Goal: Information Seeking & Learning: Learn about a topic

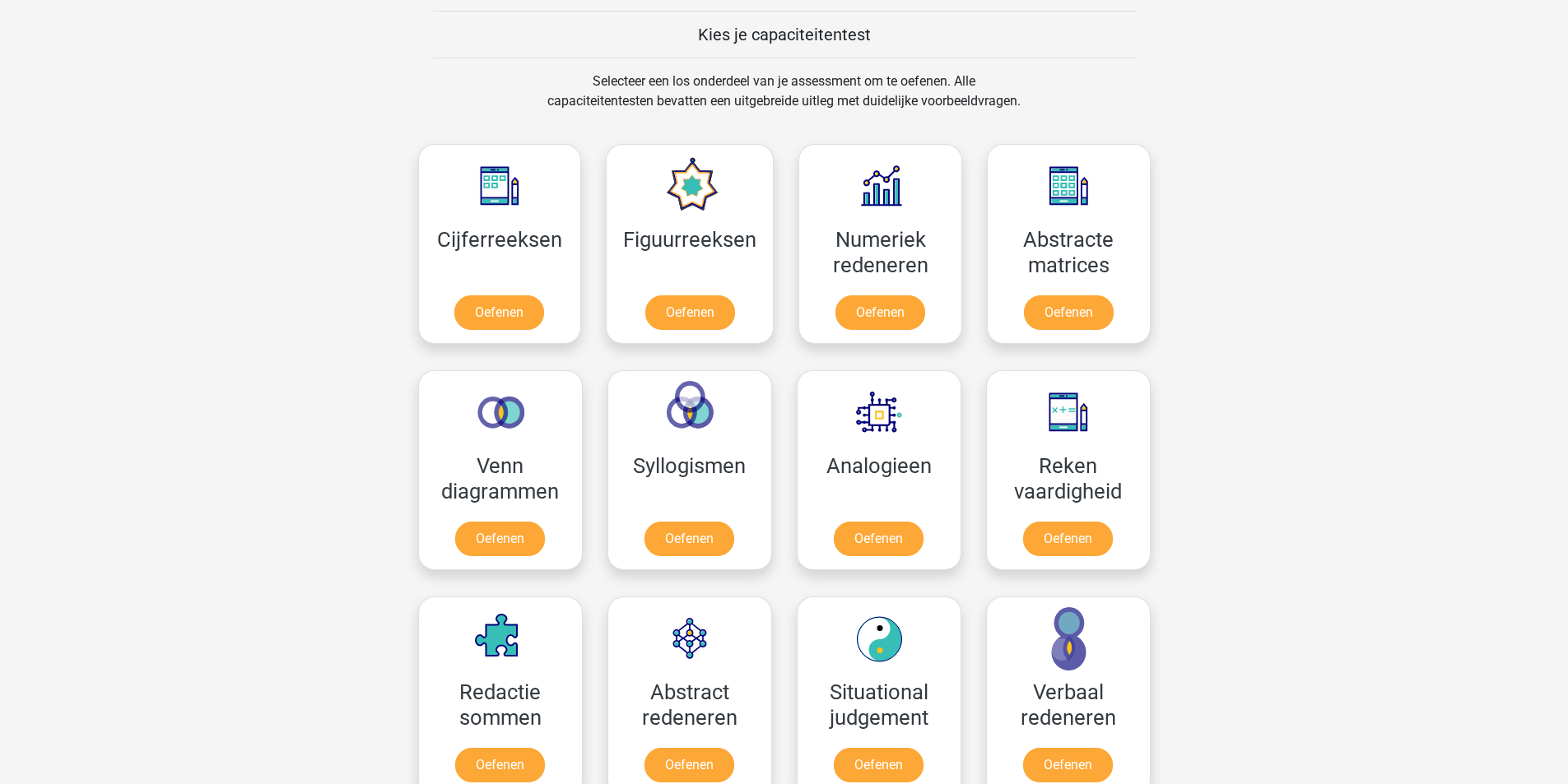
scroll to position [659, 0]
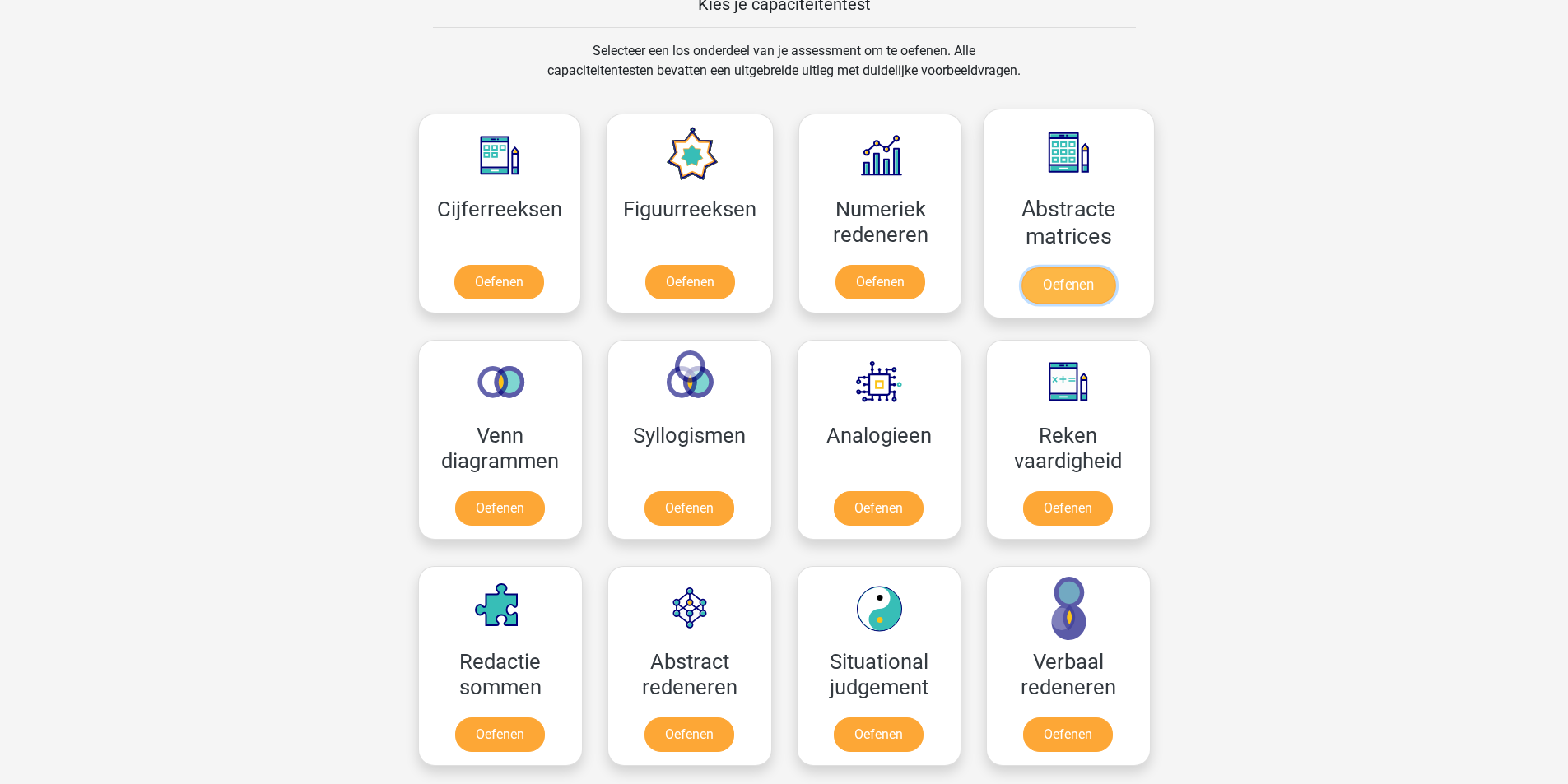
click at [1081, 267] on link "Oefenen" at bounding box center [1068, 285] width 94 height 36
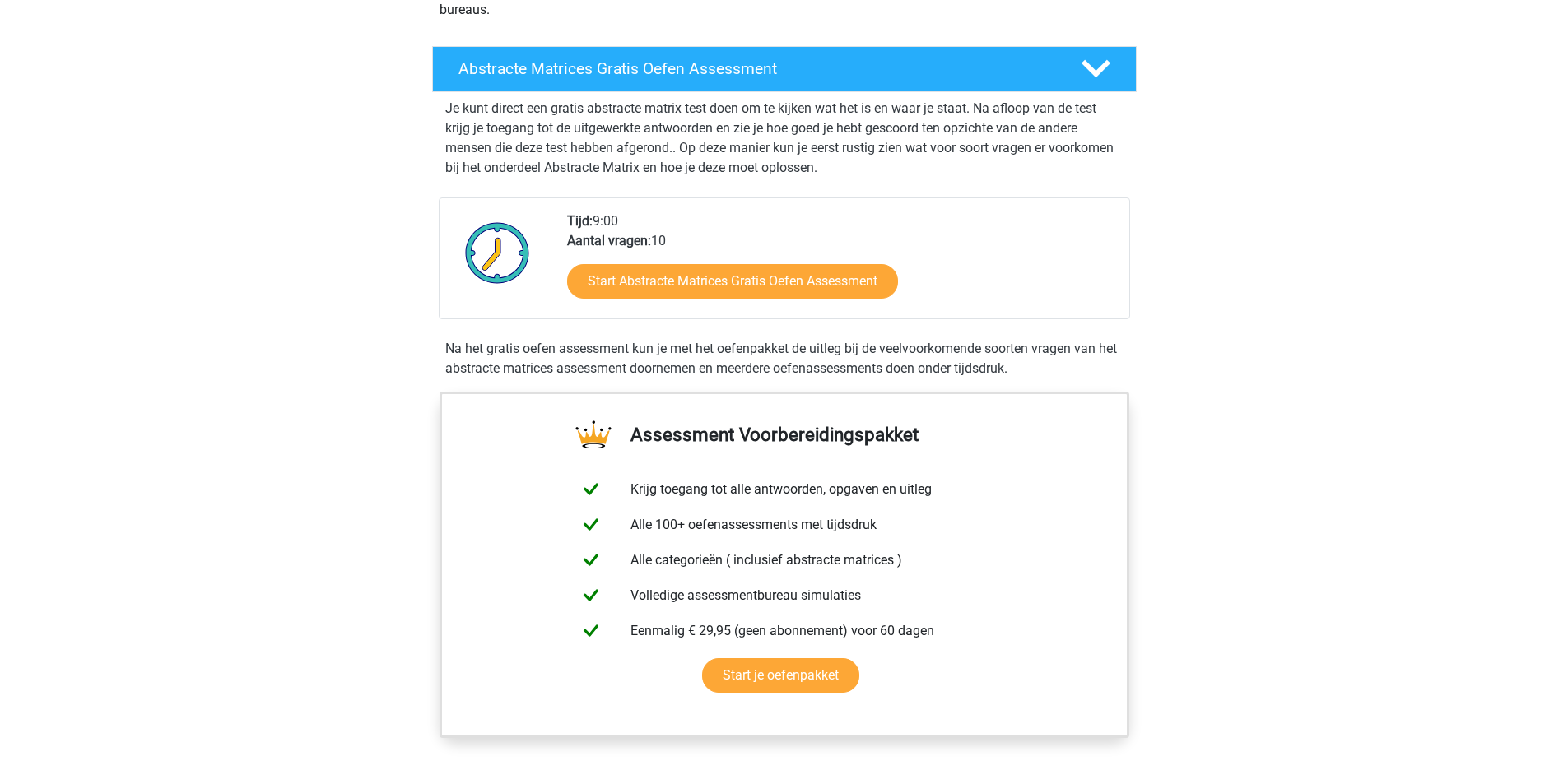
scroll to position [247, 0]
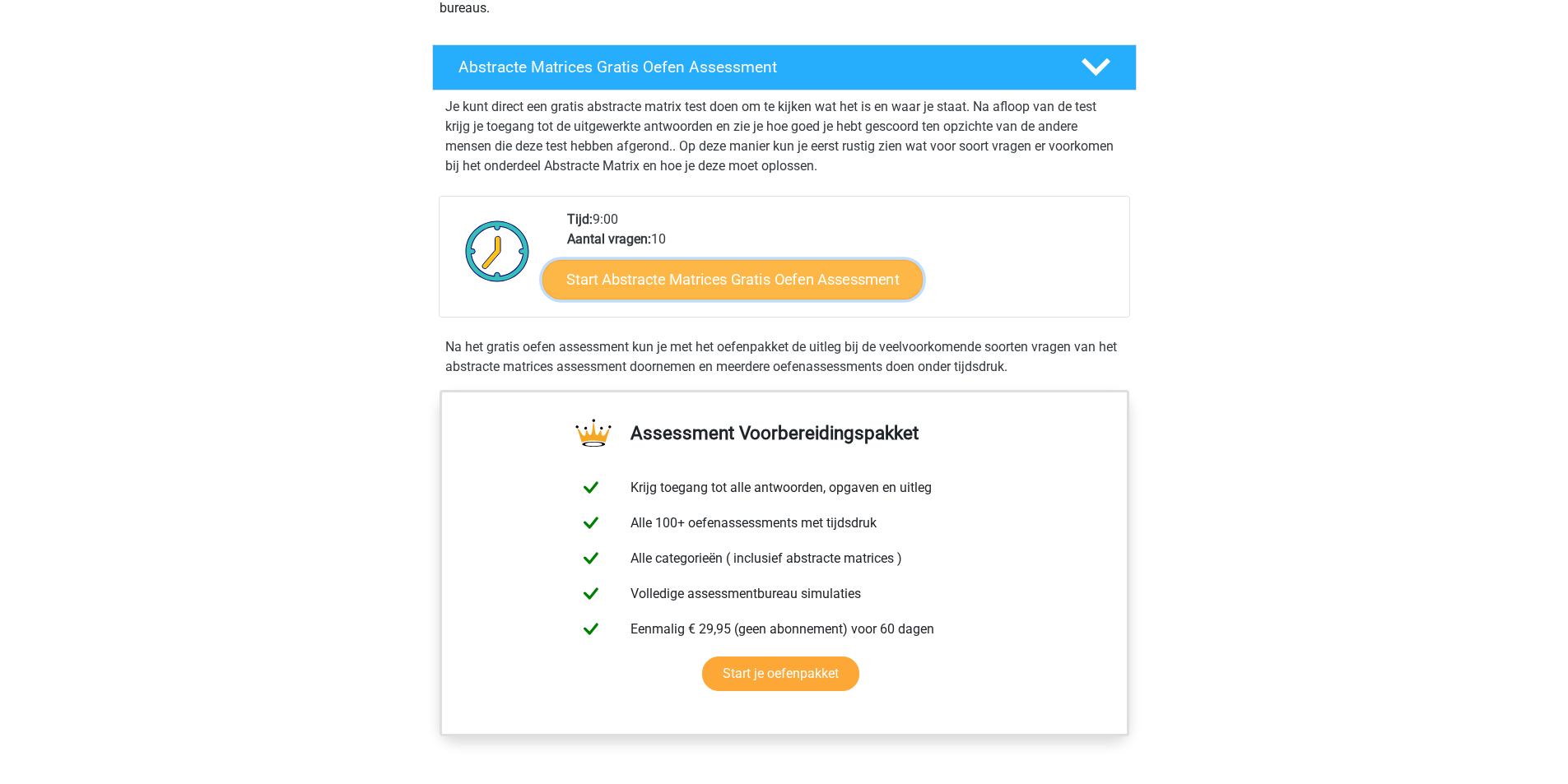
click at [698, 274] on link "Start Abstracte Matrices Gratis Oefen Assessment" at bounding box center [732, 279] width 381 height 39
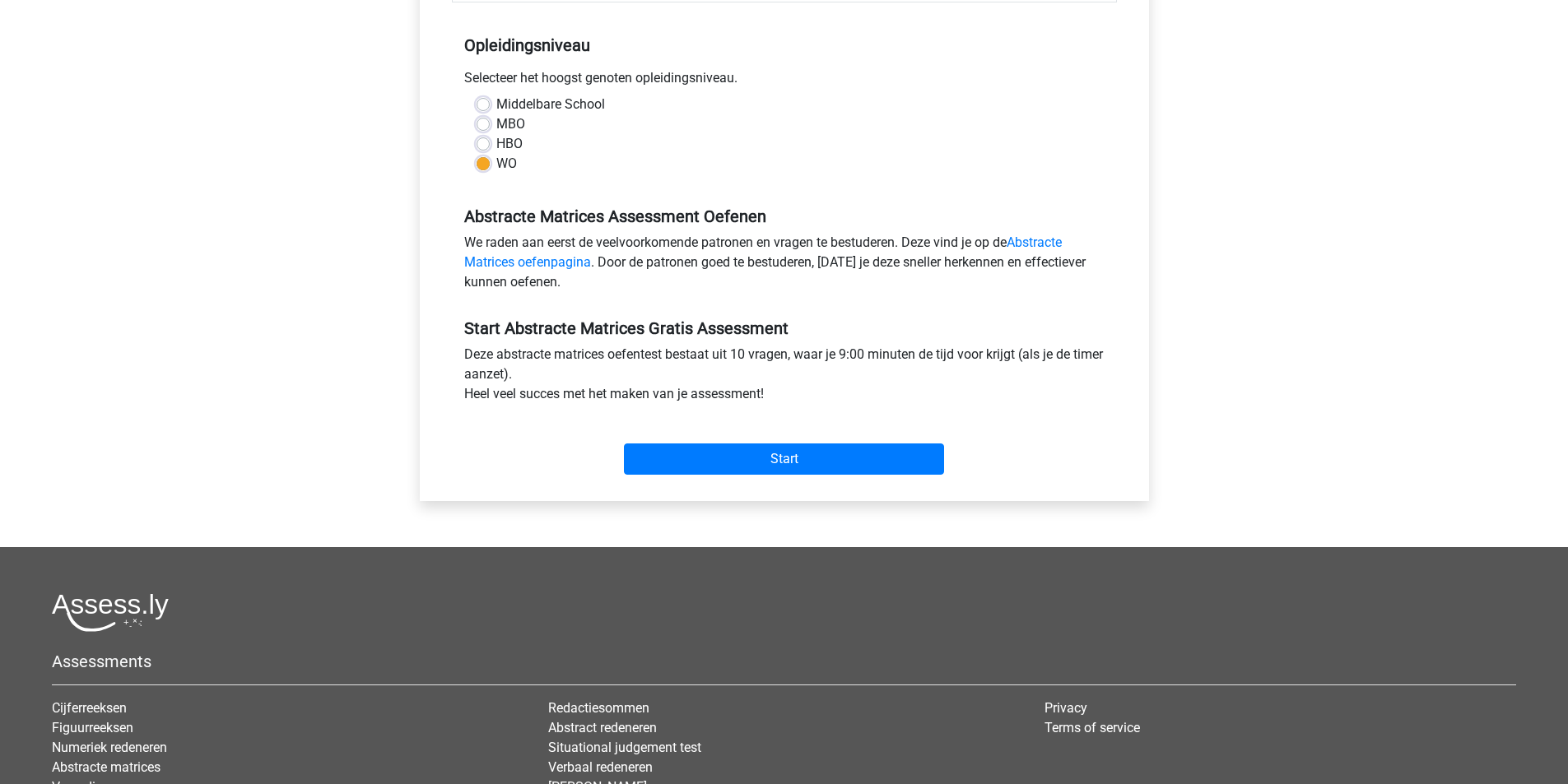
scroll to position [329, 0]
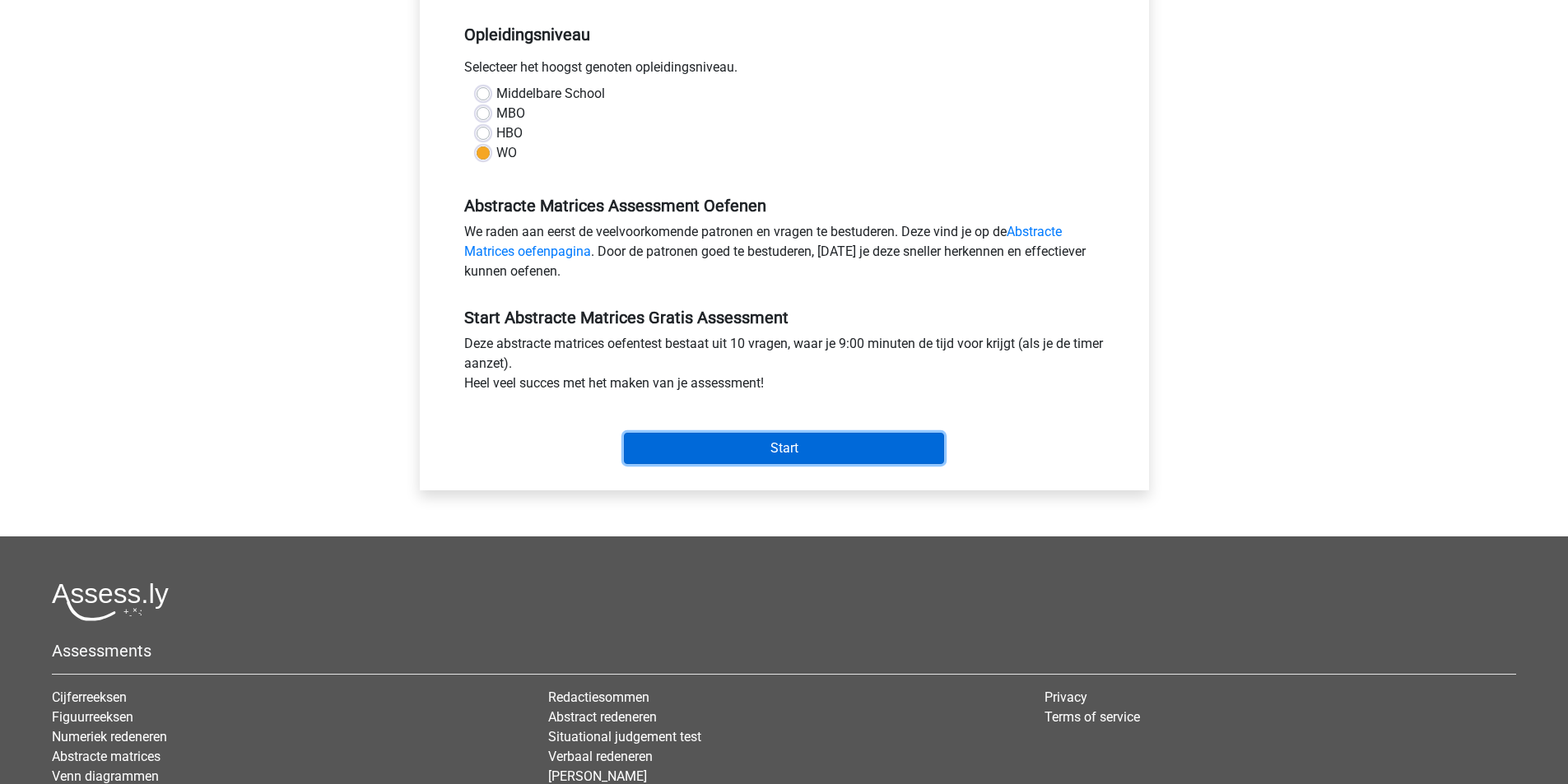
click at [776, 449] on input "Start" at bounding box center [783, 449] width 320 height 32
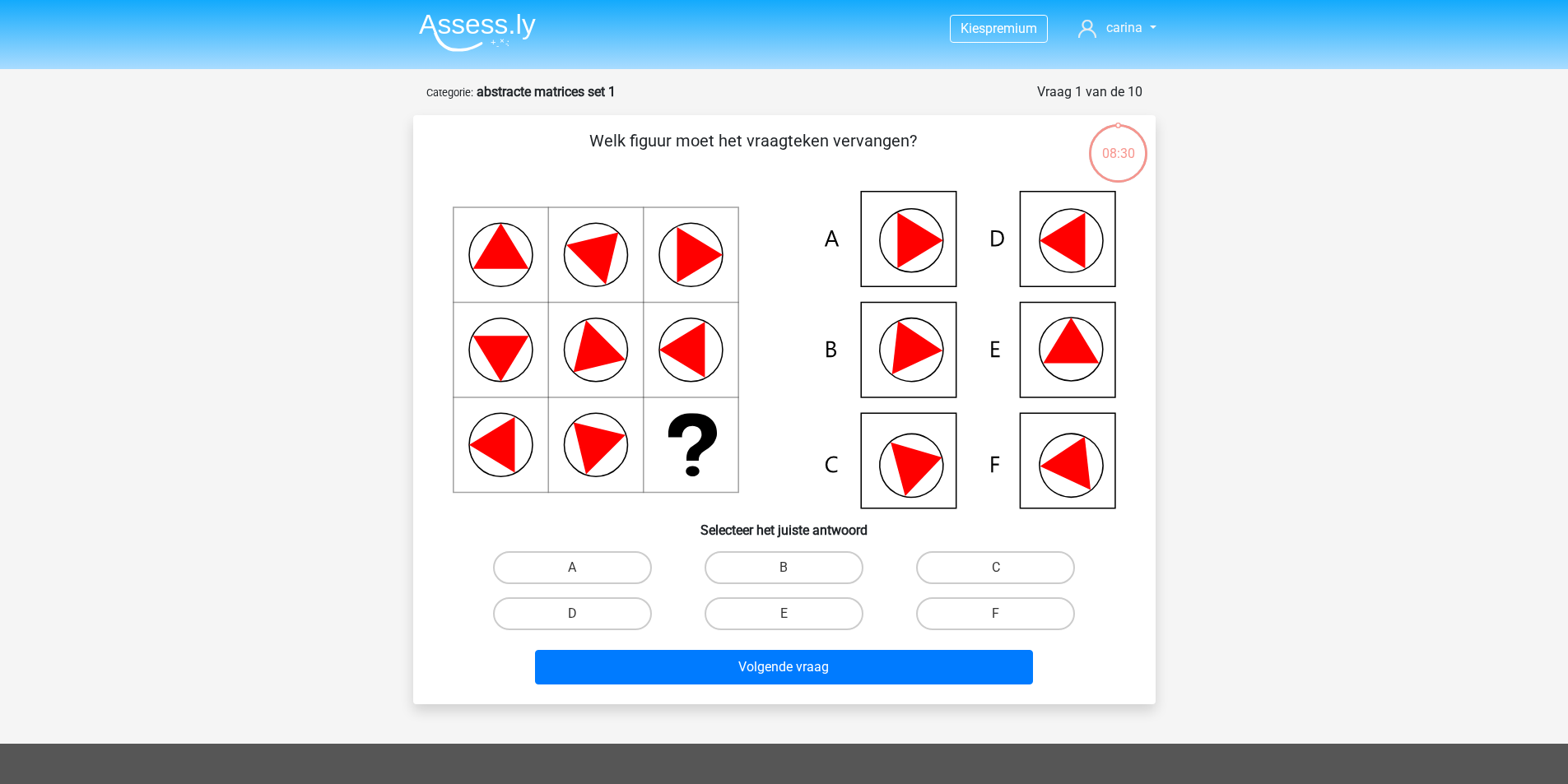
click at [1077, 350] on icon at bounding box center [1071, 340] width 56 height 46
click at [786, 617] on input "E" at bounding box center [788, 619] width 11 height 11
radio input "true"
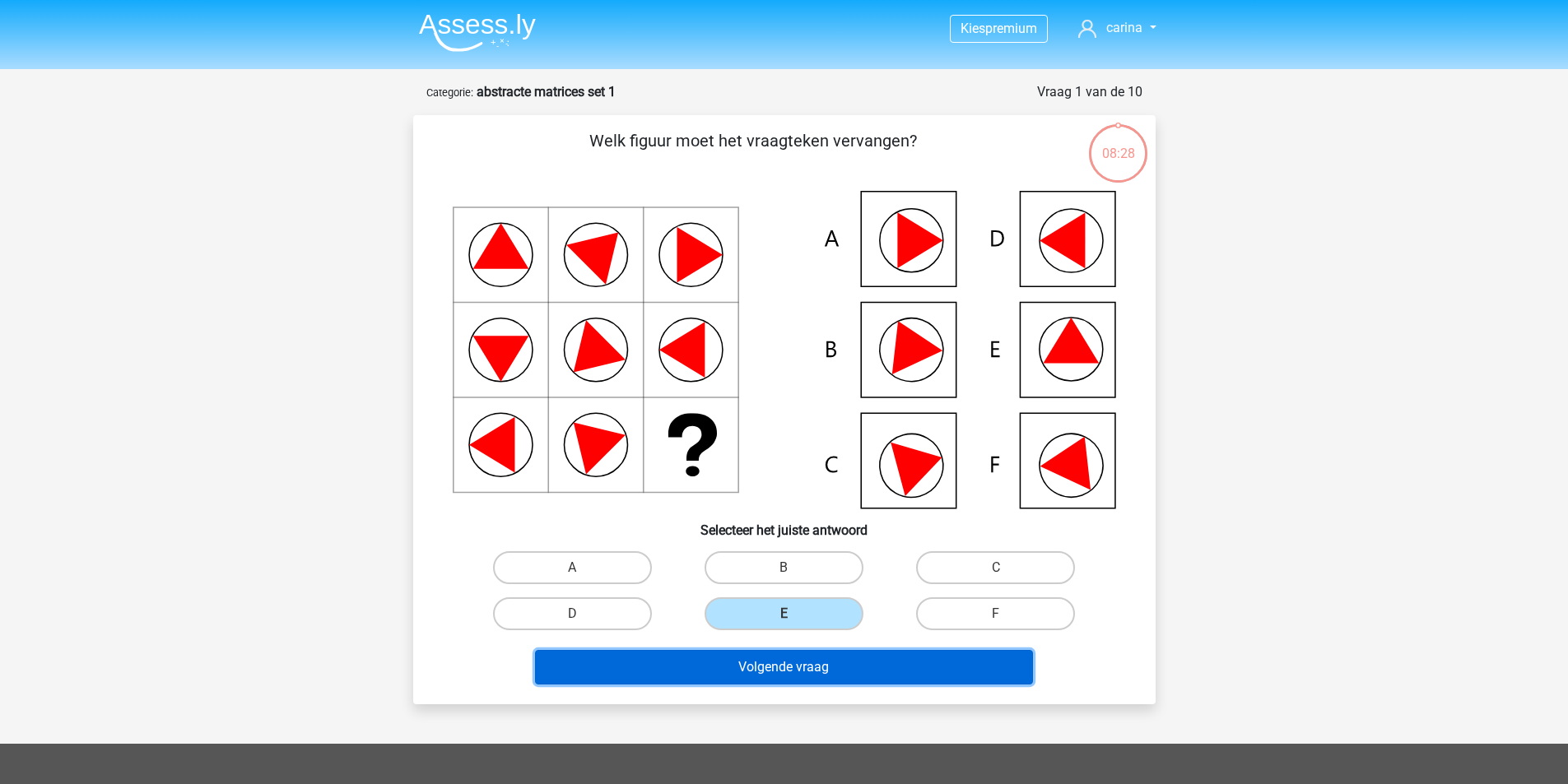
click at [760, 671] on button "Volgende vraag" at bounding box center [784, 666] width 498 height 34
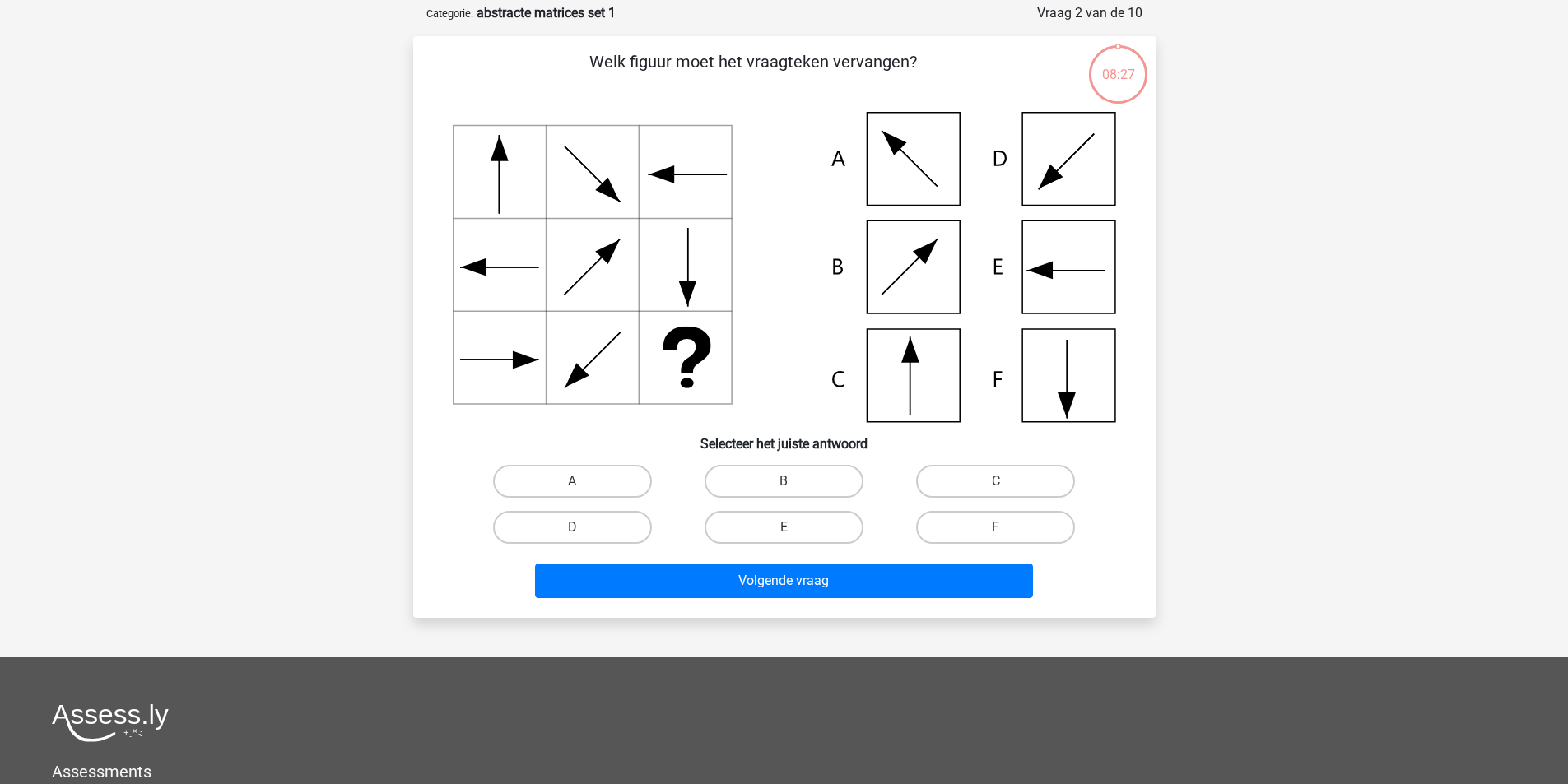
scroll to position [82, 0]
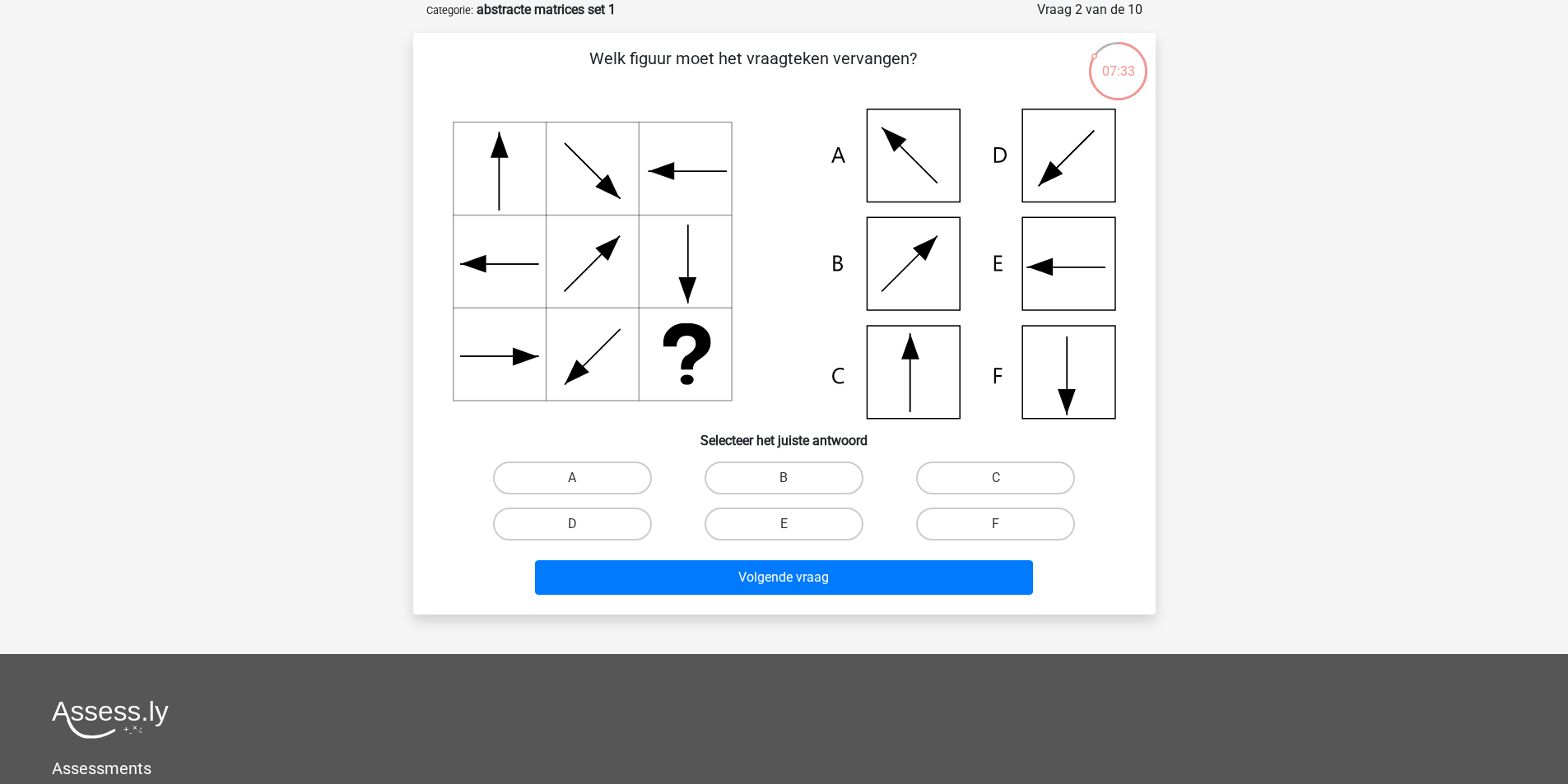
click at [996, 479] on input "C" at bounding box center [1001, 483] width 11 height 11
radio input "true"
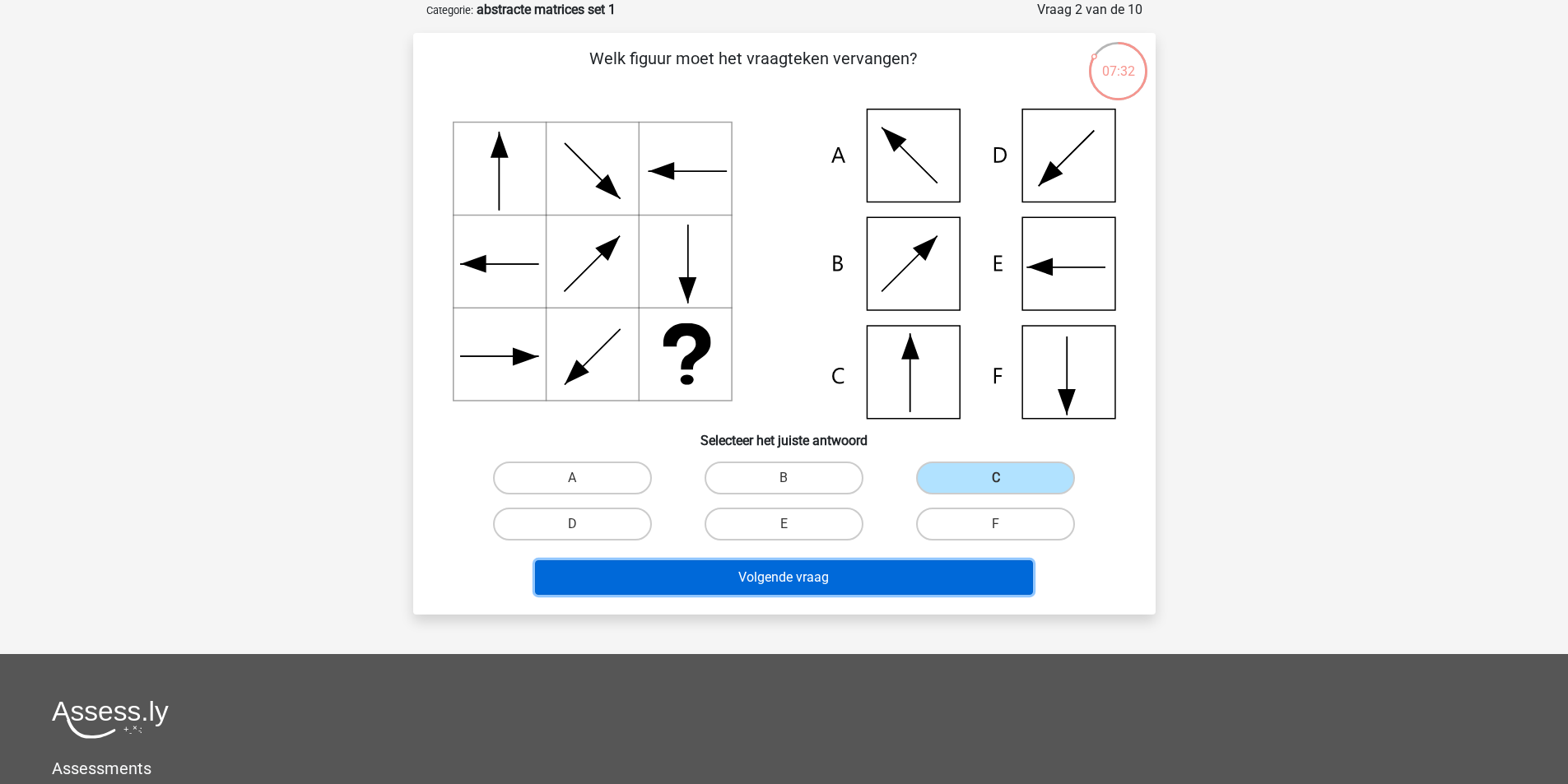
click at [817, 573] on button "Volgende vraag" at bounding box center [784, 577] width 498 height 34
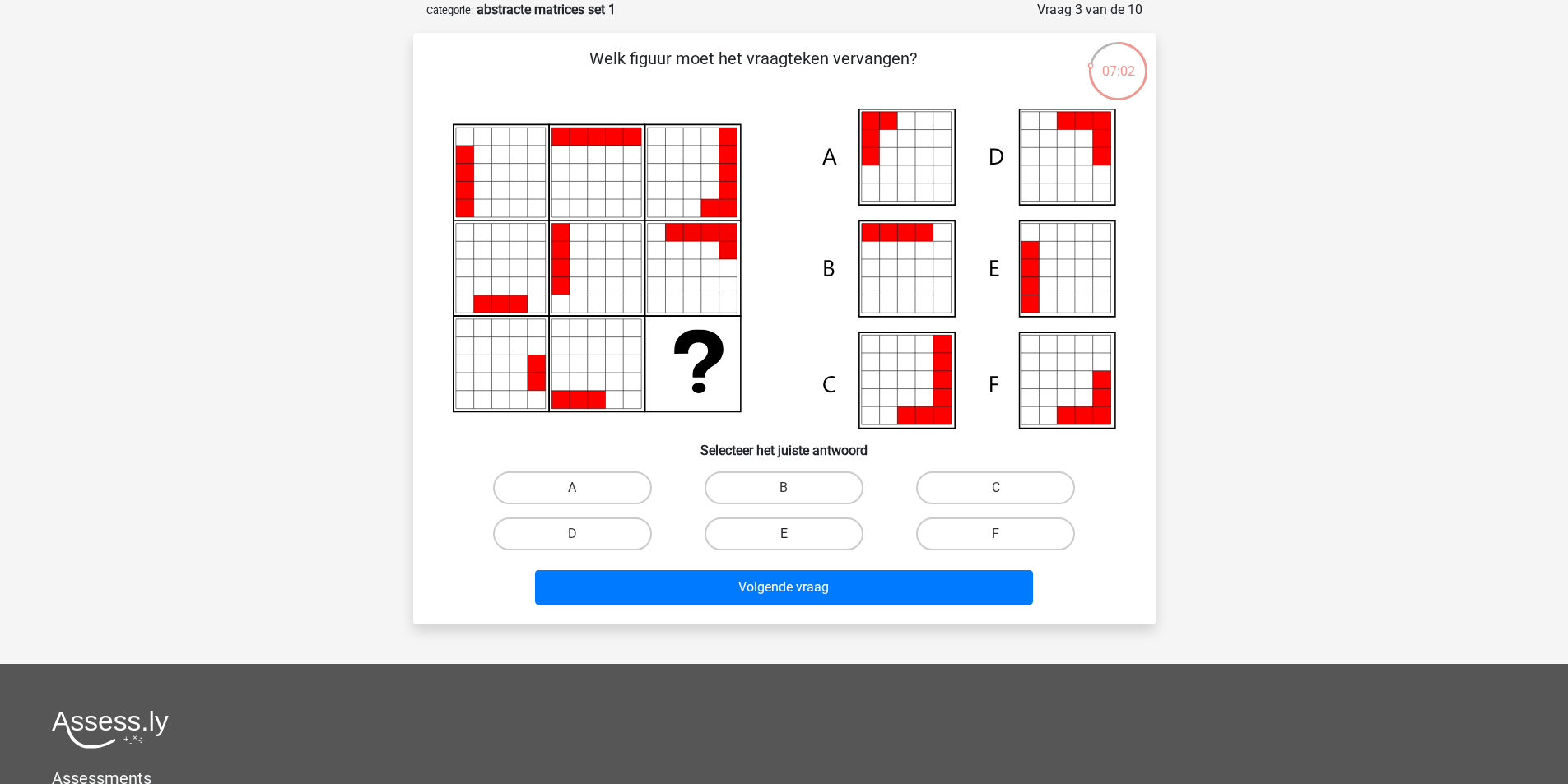
click at [765, 538] on label "E" at bounding box center [783, 534] width 159 height 33
click at [783, 538] on input "E" at bounding box center [788, 539] width 11 height 11
radio input "true"
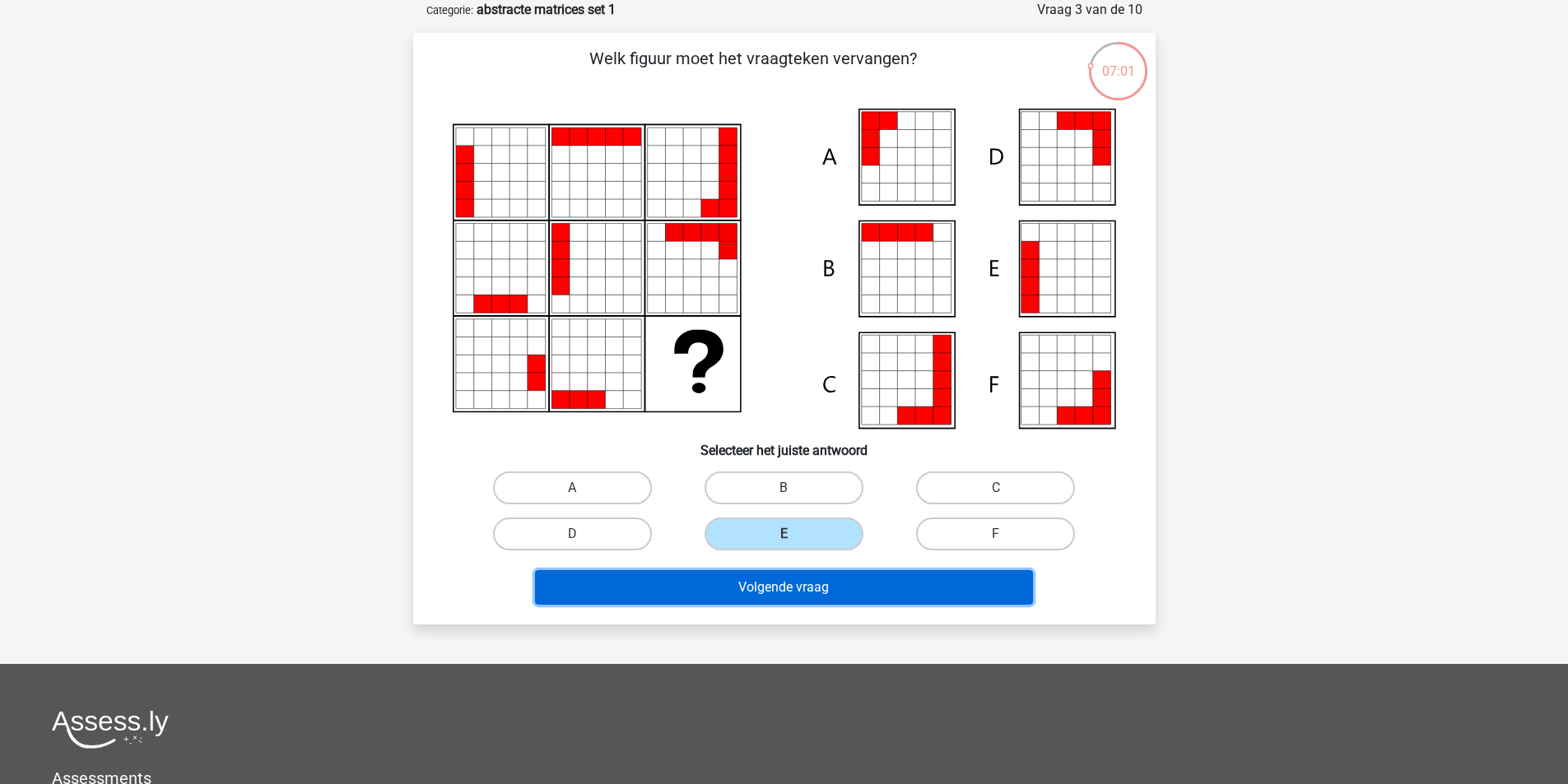
click at [784, 590] on button "Volgende vraag" at bounding box center [784, 587] width 498 height 34
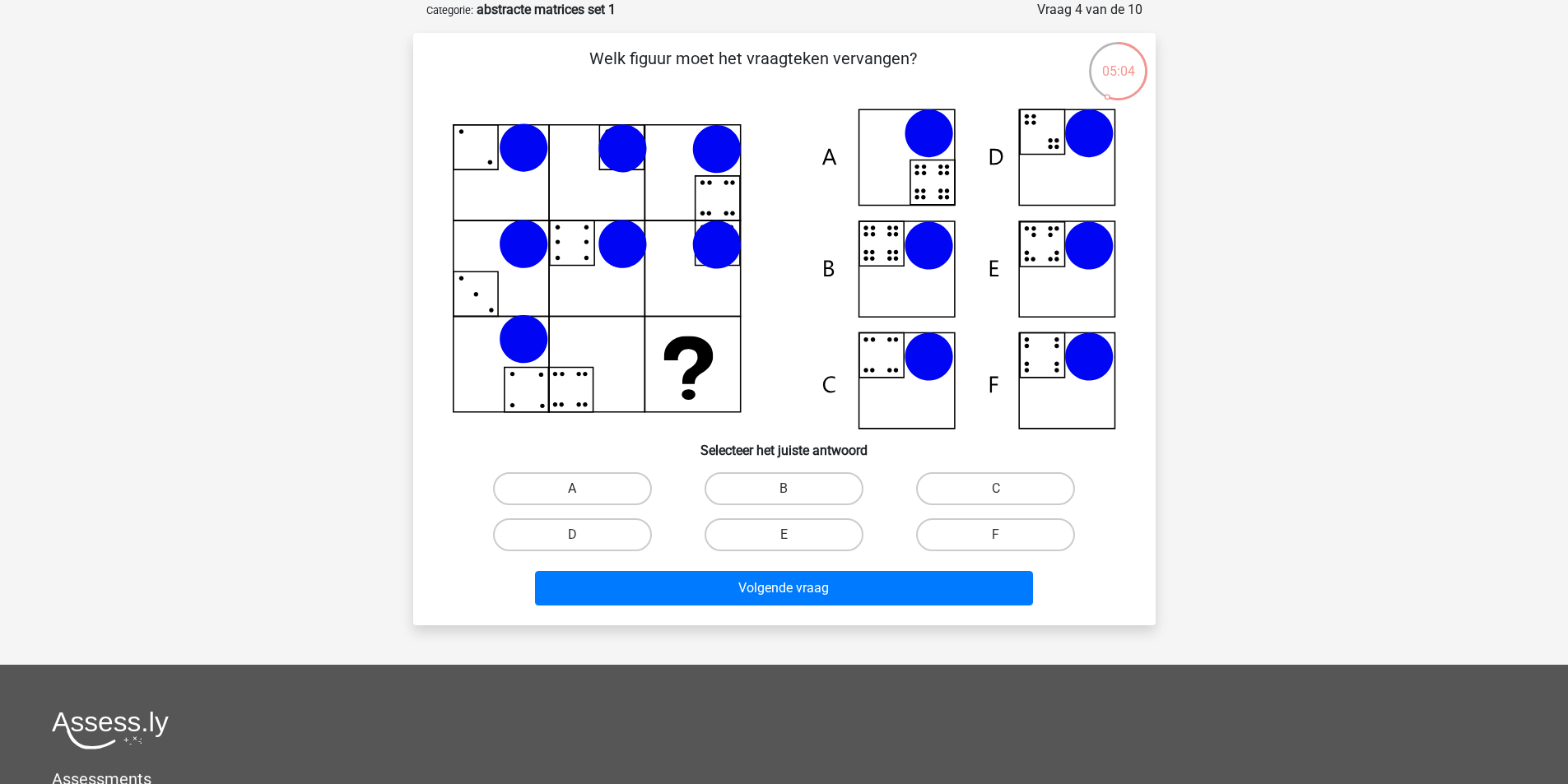
click at [559, 488] on label "A" at bounding box center [572, 489] width 159 height 33
click at [572, 488] on input "A" at bounding box center [577, 494] width 11 height 11
radio input "true"
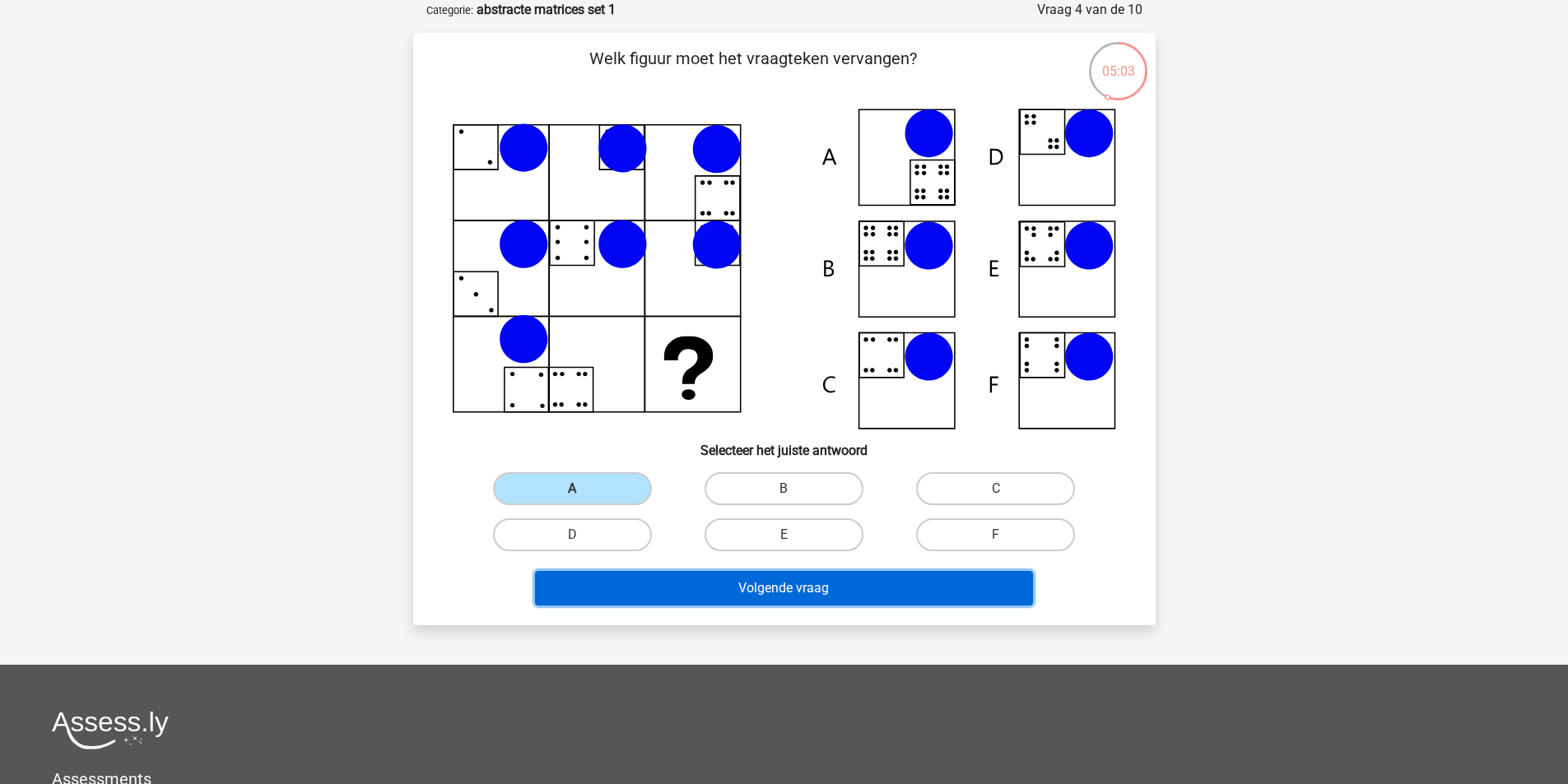
click at [742, 590] on button "Volgende vraag" at bounding box center [784, 588] width 498 height 34
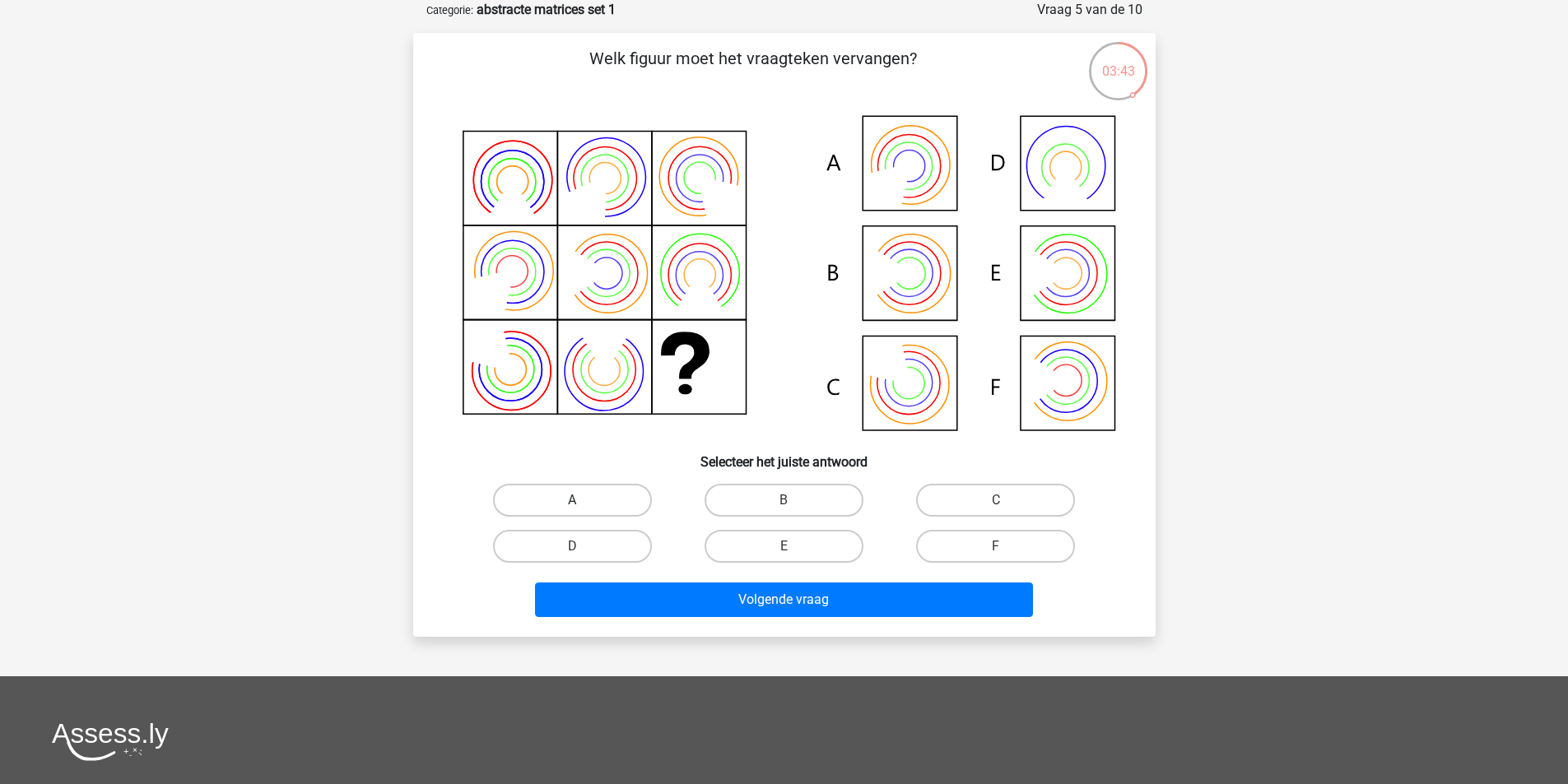
drag, startPoint x: 590, startPoint y: 513, endPoint x: 598, endPoint y: 506, distance: 10.6
click at [596, 505] on label "A" at bounding box center [572, 501] width 159 height 33
click at [582, 505] on input "A" at bounding box center [577, 506] width 11 height 11
radio input "true"
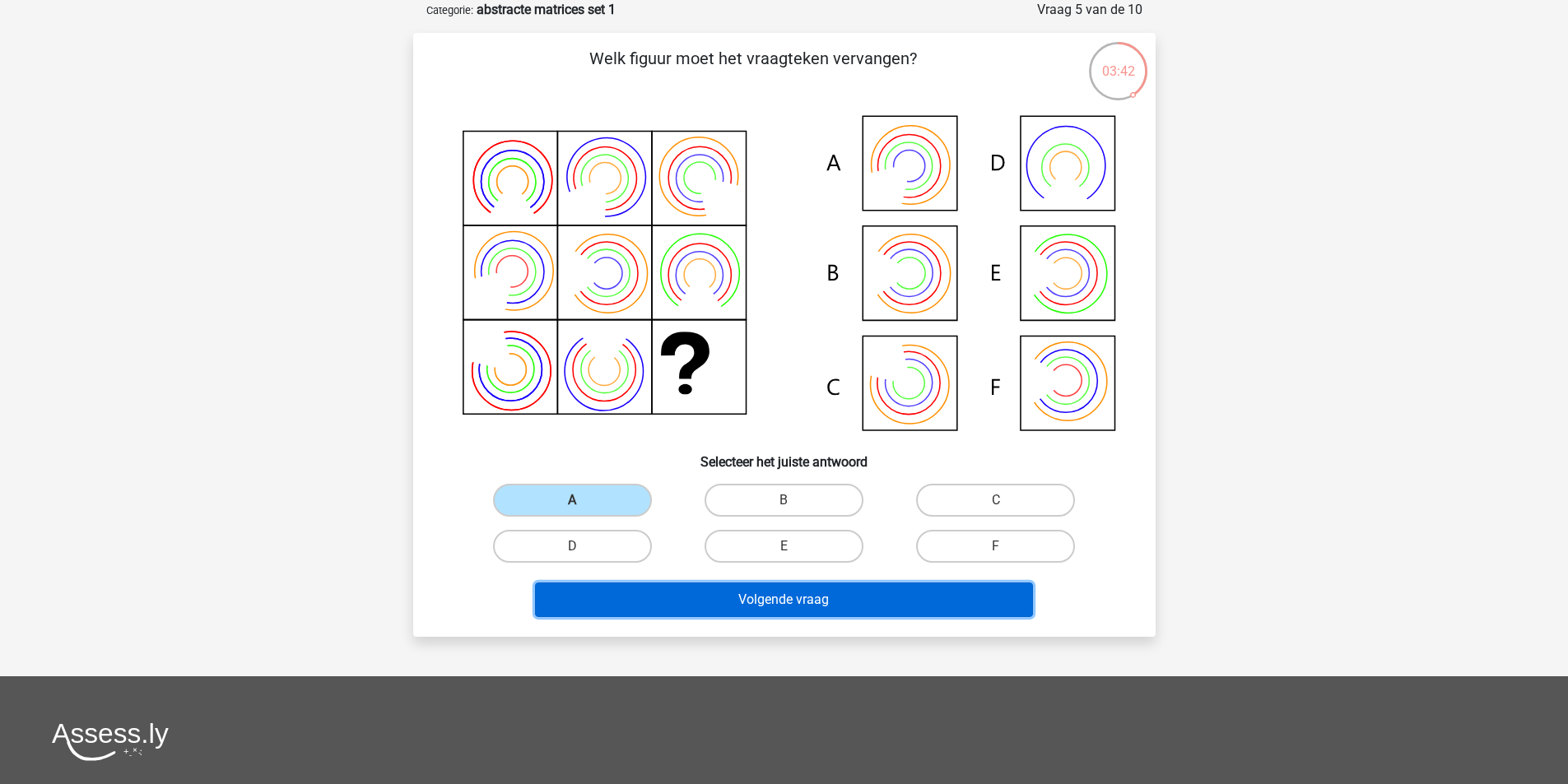
click at [729, 599] on button "Volgende vraag" at bounding box center [784, 599] width 498 height 34
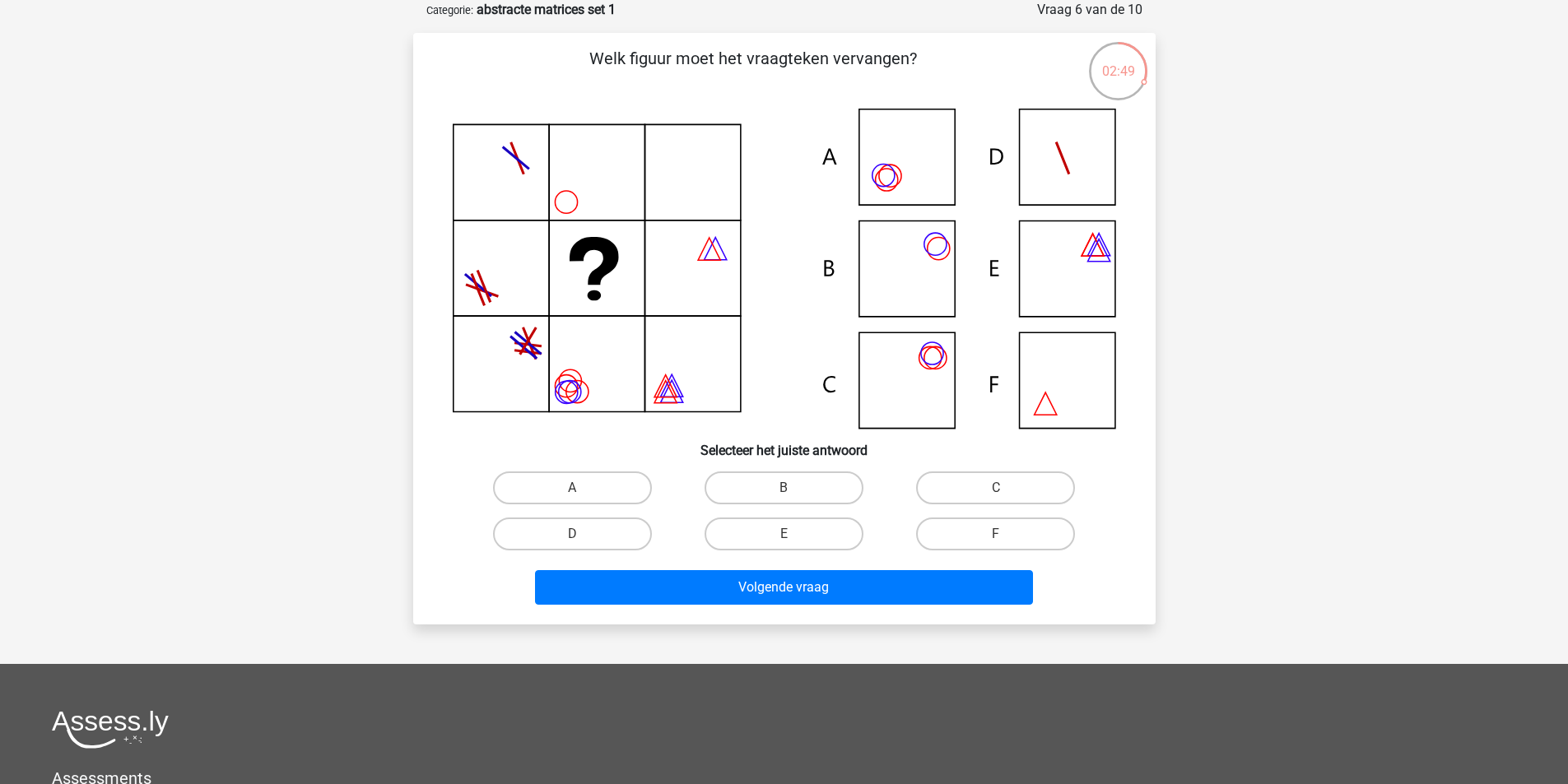
click at [894, 267] on icon at bounding box center [784, 268] width 663 height 320
drag, startPoint x: 785, startPoint y: 476, endPoint x: 803, endPoint y: 545, distance: 71.3
click at [785, 477] on label "B" at bounding box center [783, 488] width 159 height 33
click at [785, 488] on input "B" at bounding box center [788, 493] width 11 height 11
radio input "true"
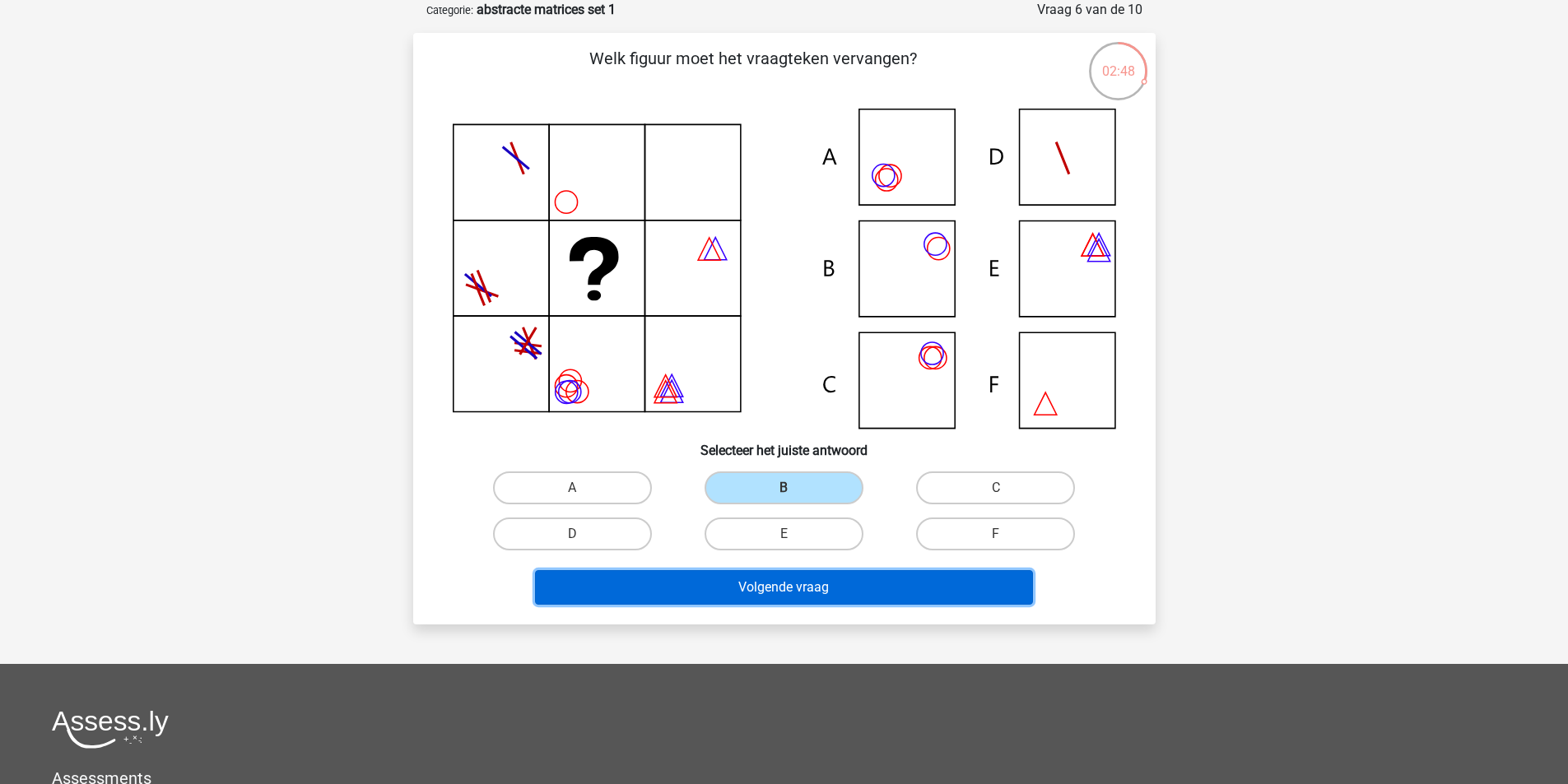
click at [809, 600] on button "Volgende vraag" at bounding box center [784, 587] width 498 height 34
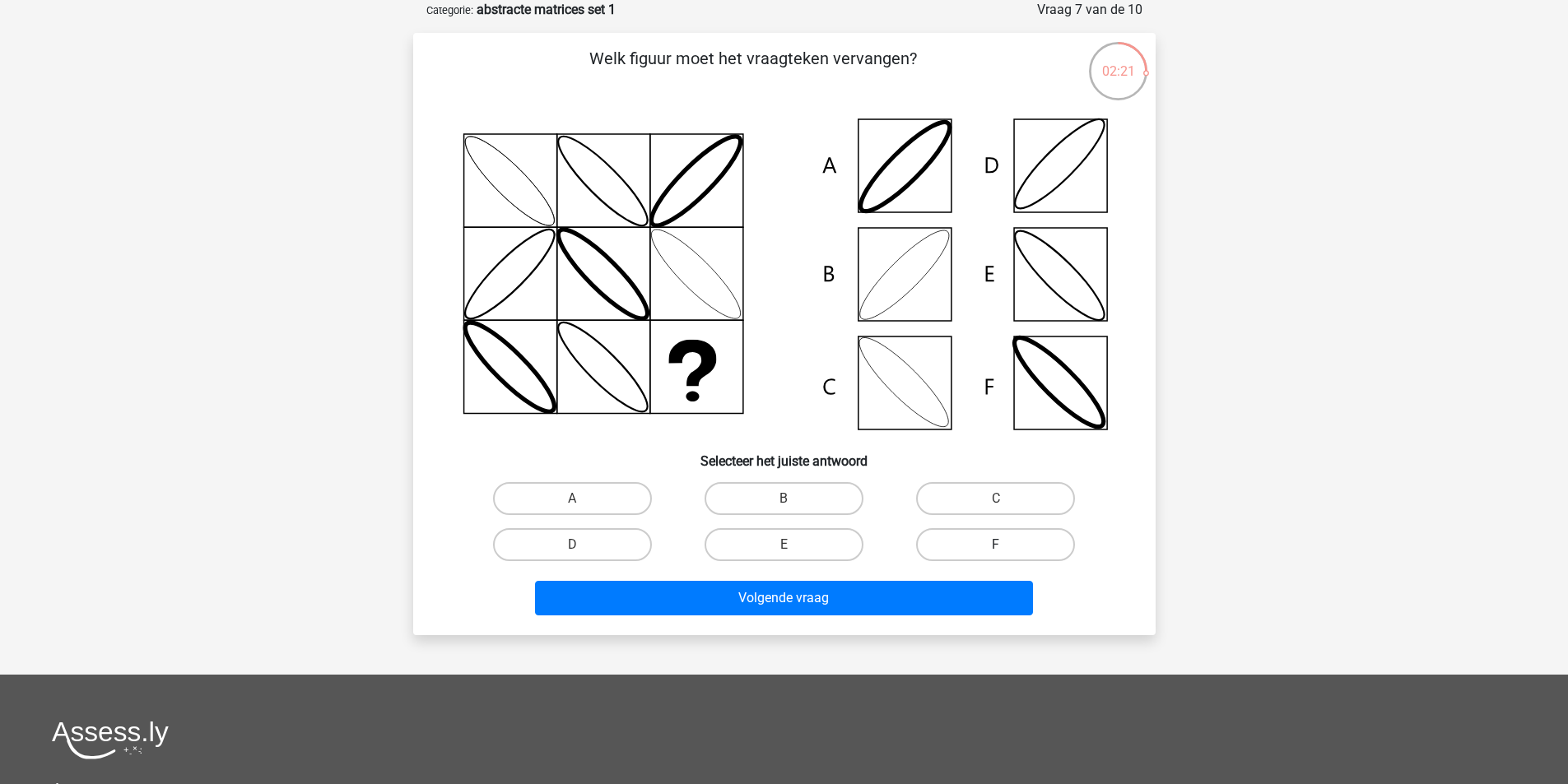
drag, startPoint x: 978, startPoint y: 492, endPoint x: 925, endPoint y: 542, distance: 72.9
click at [976, 492] on label "C" at bounding box center [994, 499] width 159 height 33
click at [996, 499] on input "C" at bounding box center [1001, 504] width 11 height 11
radio input "true"
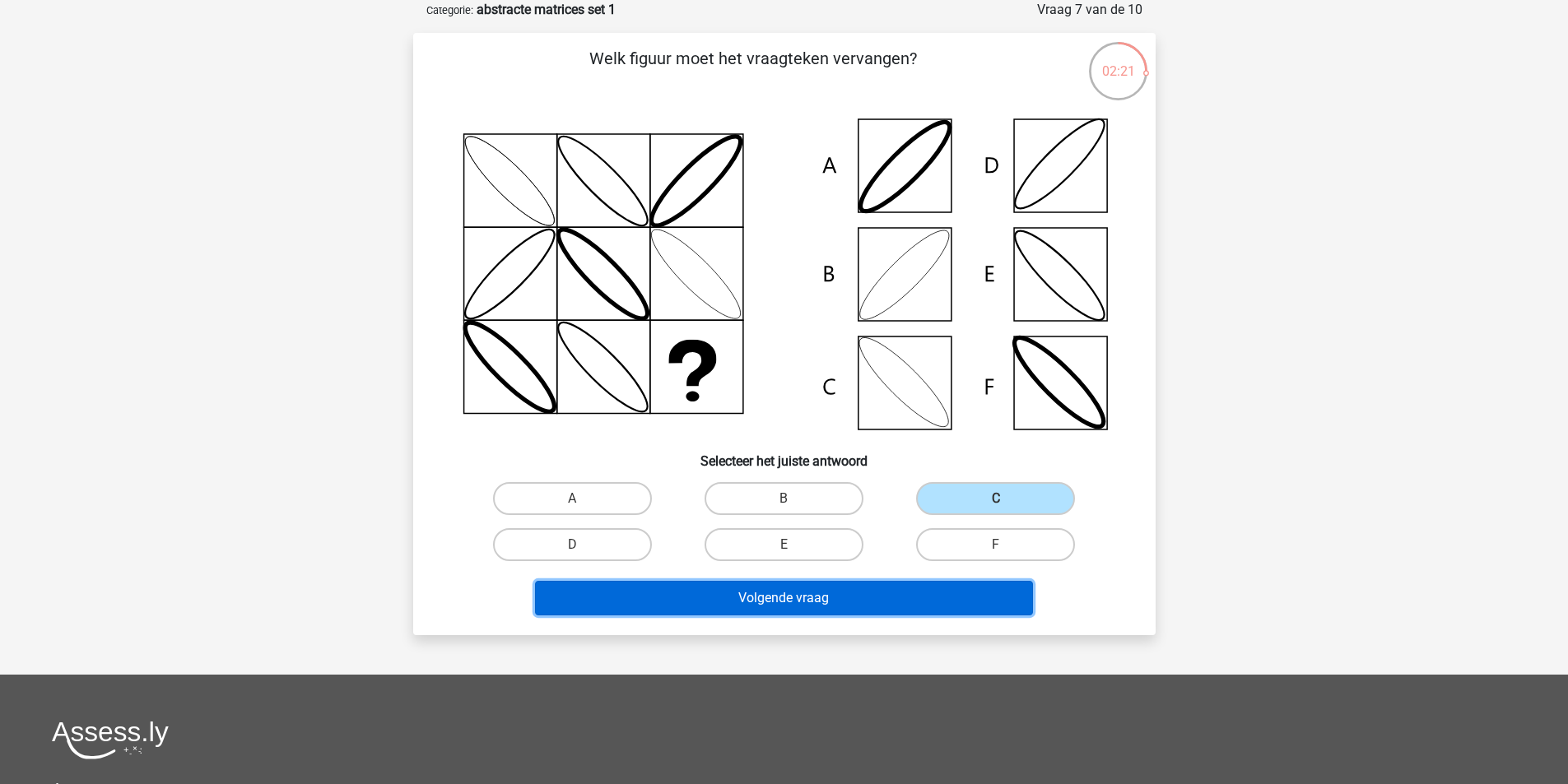
click at [798, 595] on button "Volgende vraag" at bounding box center [784, 598] width 498 height 34
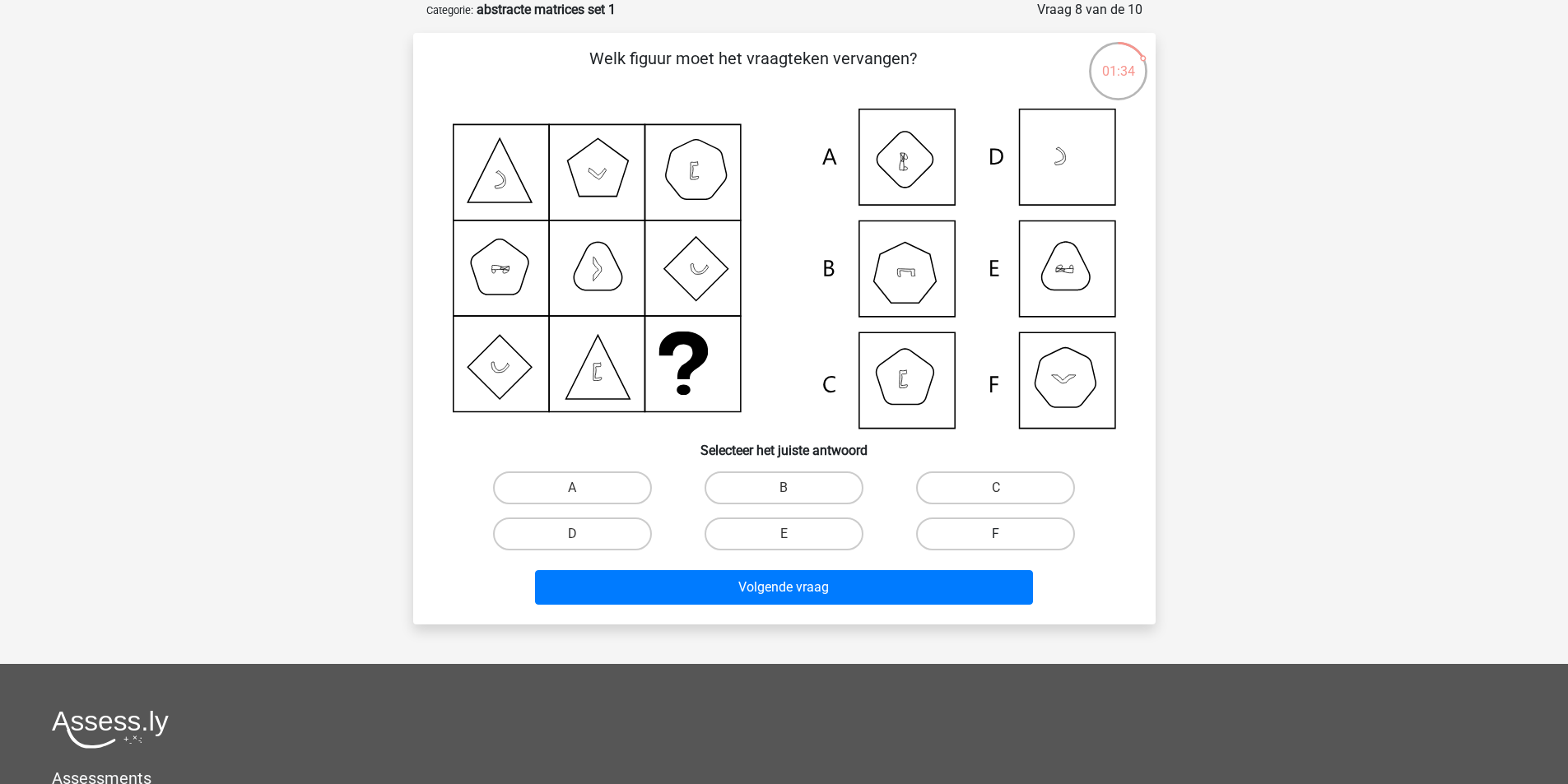
click at [1009, 538] on label "F" at bounding box center [994, 534] width 159 height 33
click at [1007, 538] on input "F" at bounding box center [1001, 539] width 11 height 11
radio input "true"
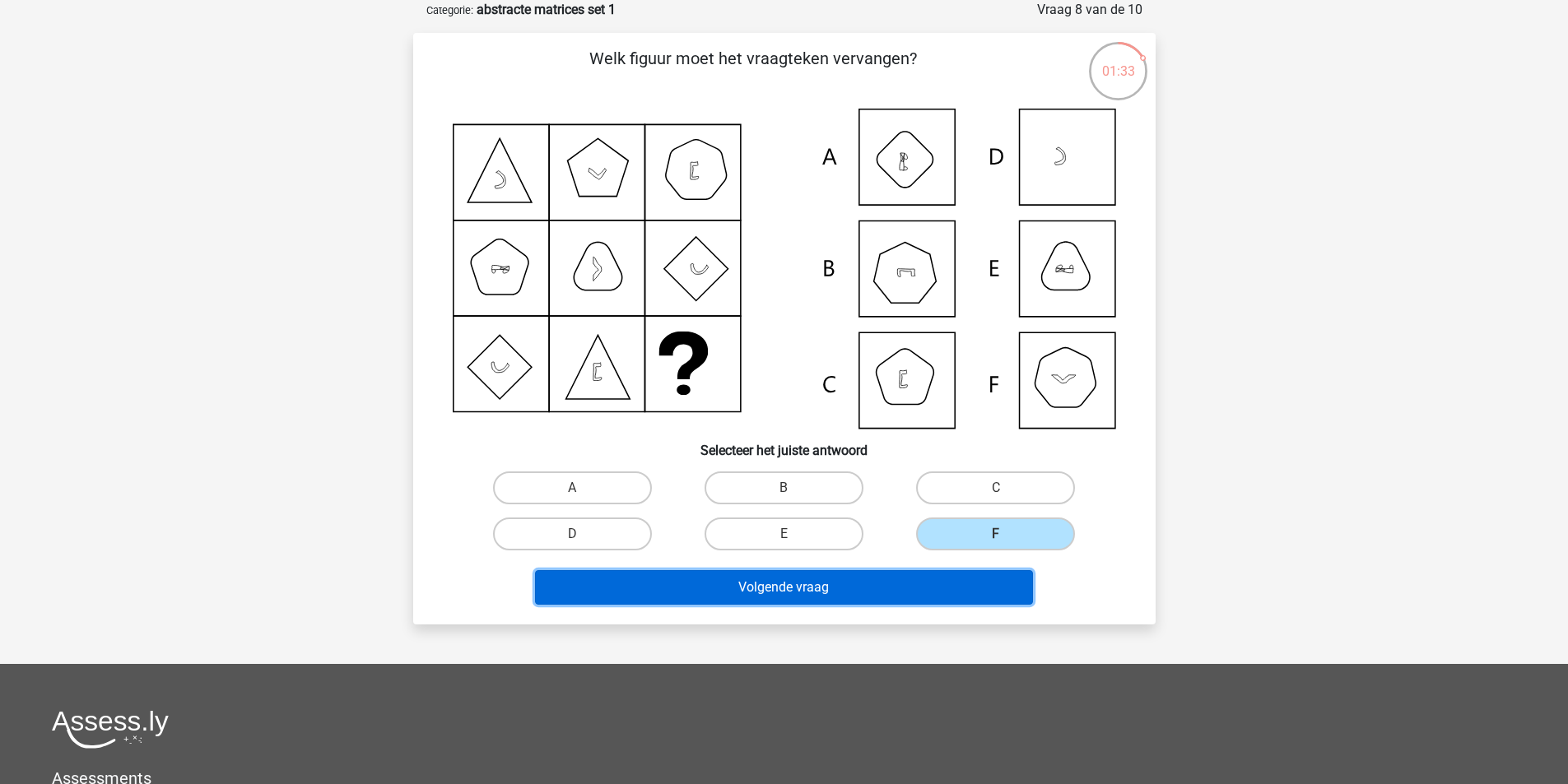
click at [906, 591] on button "Volgende vraag" at bounding box center [784, 587] width 498 height 34
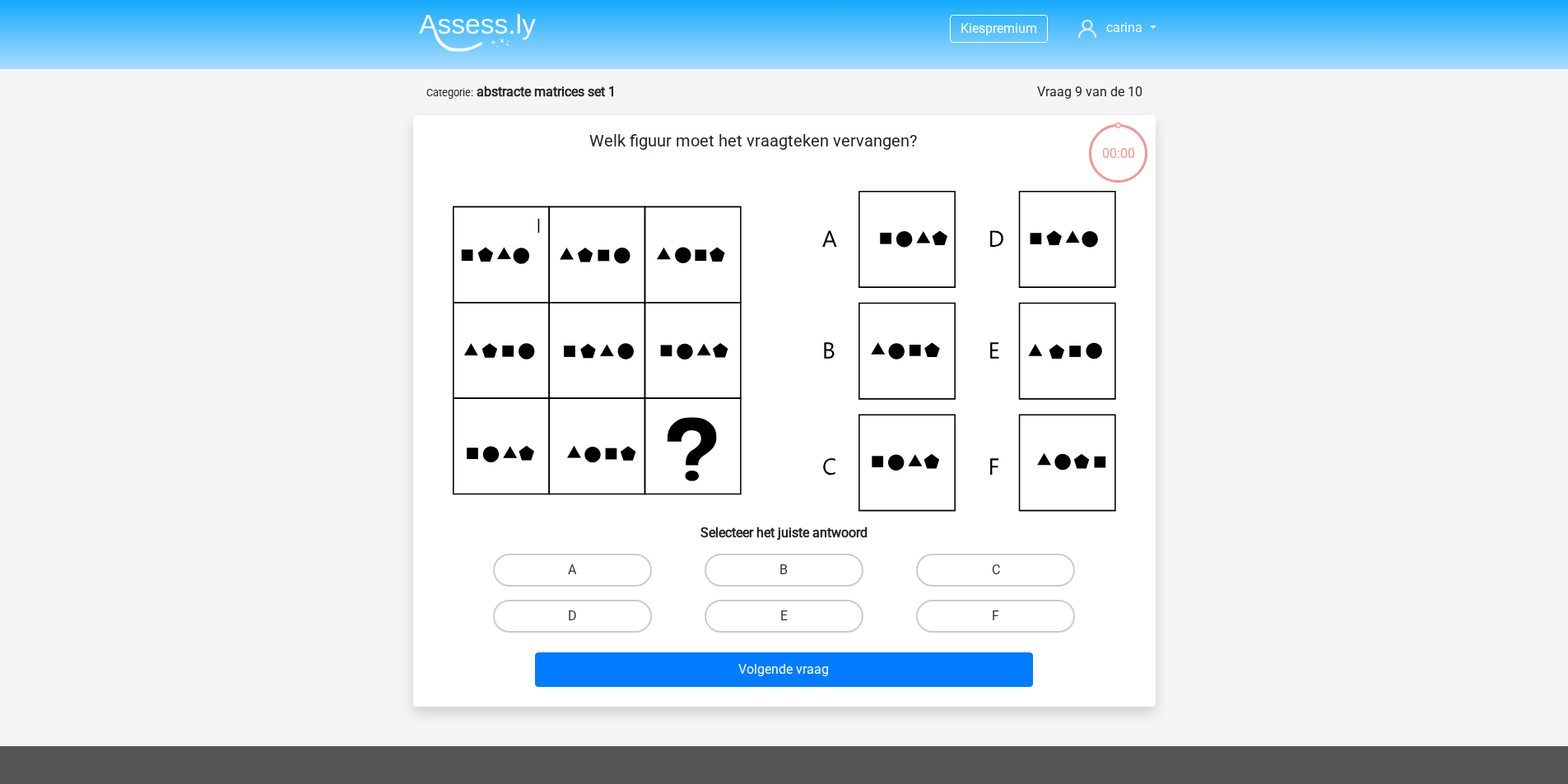
scroll to position [82, 0]
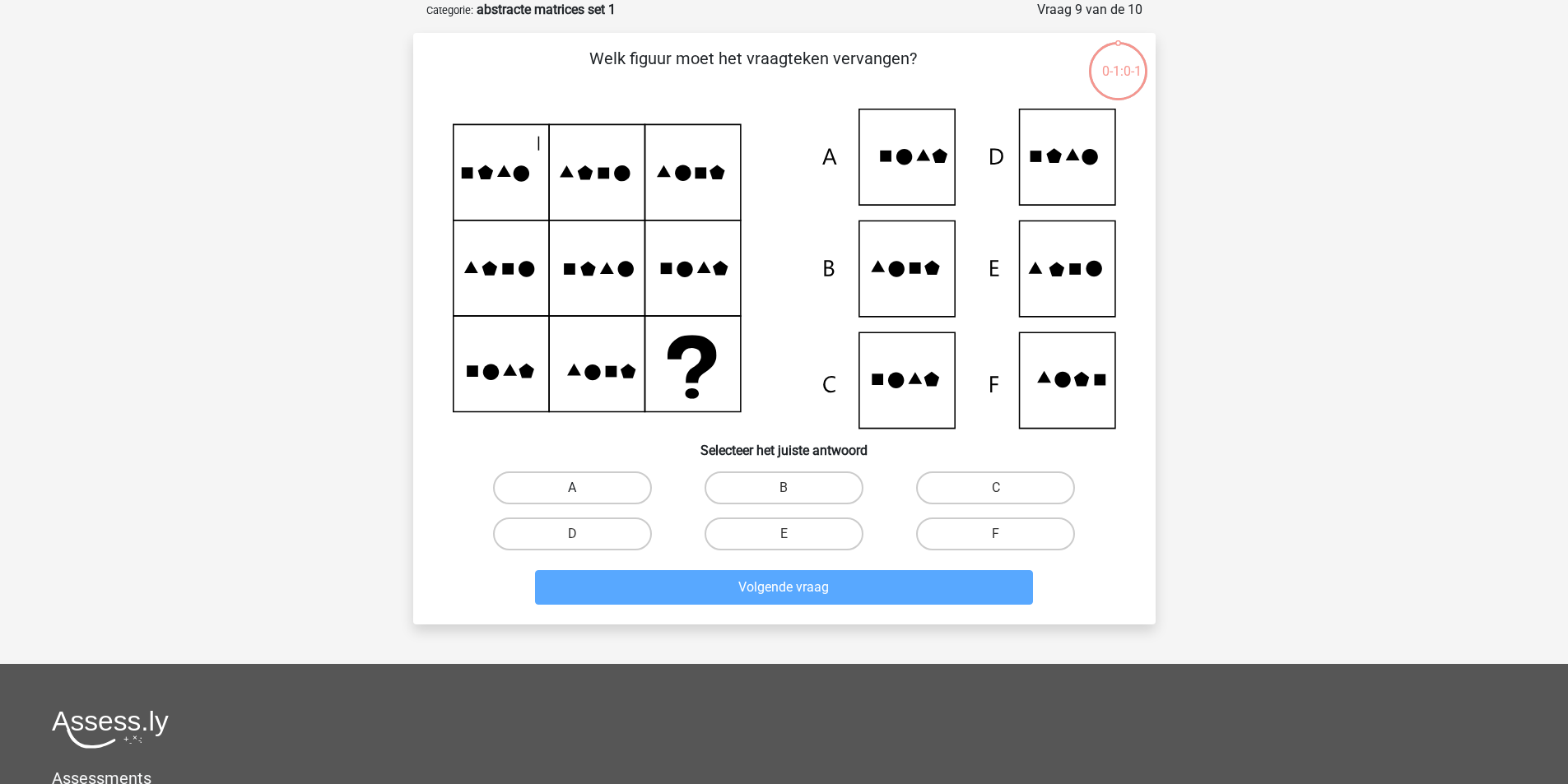
click at [595, 486] on label "A" at bounding box center [572, 488] width 159 height 33
click at [582, 488] on input "A" at bounding box center [577, 493] width 11 height 11
radio input "true"
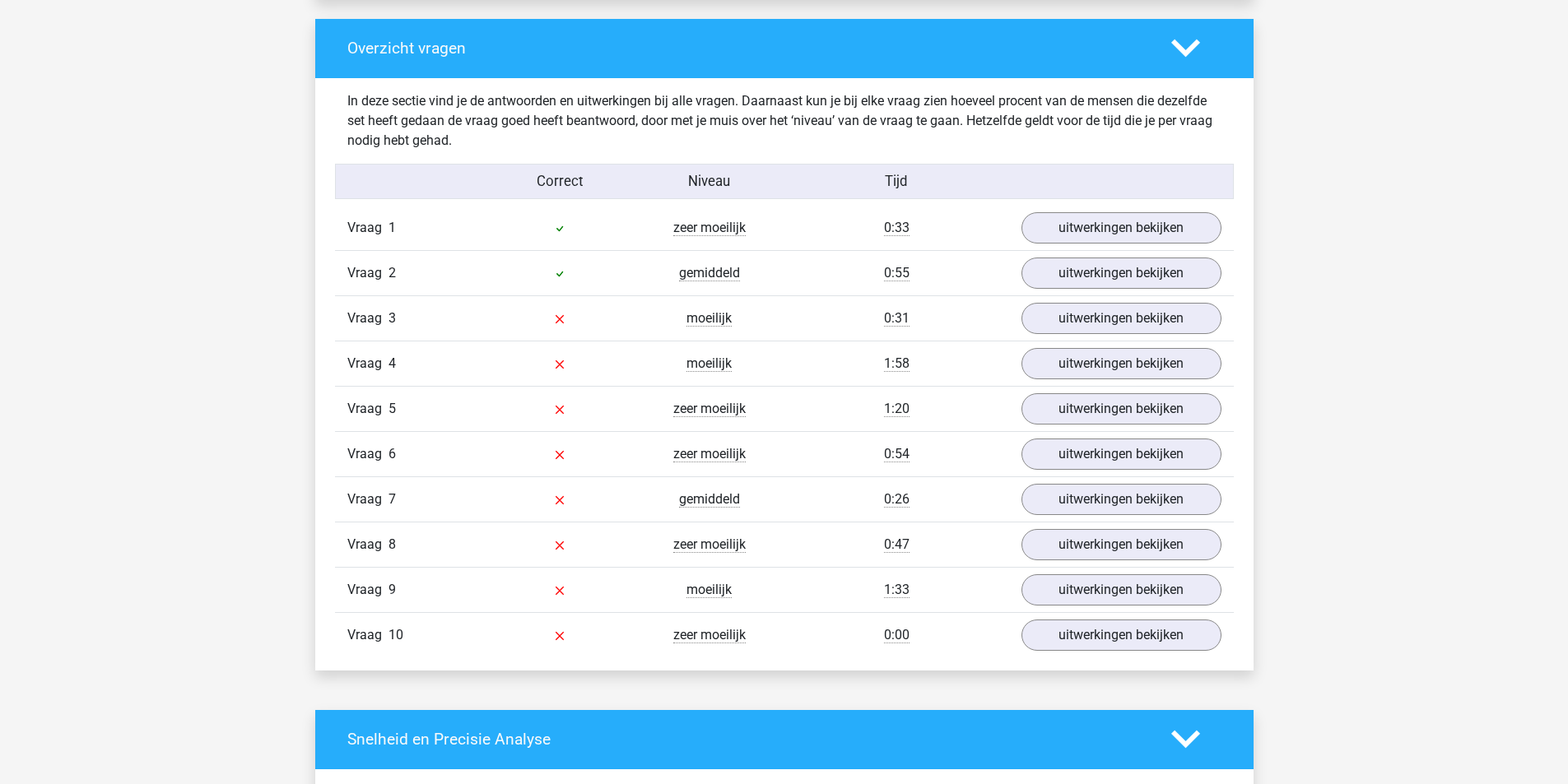
scroll to position [1317, 0]
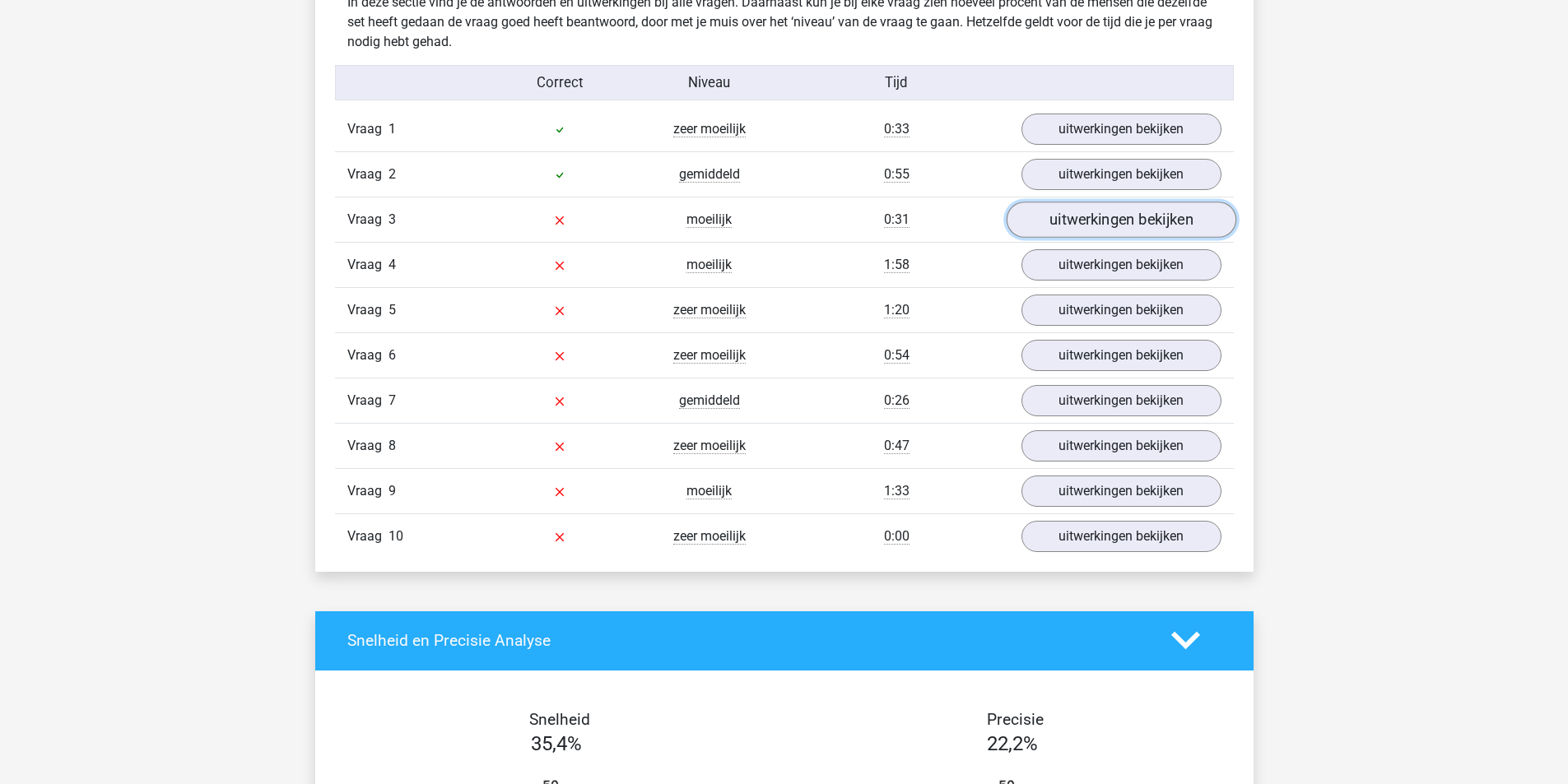
click at [1080, 219] on link "uitwerkingen bekijken" at bounding box center [1121, 219] width 230 height 36
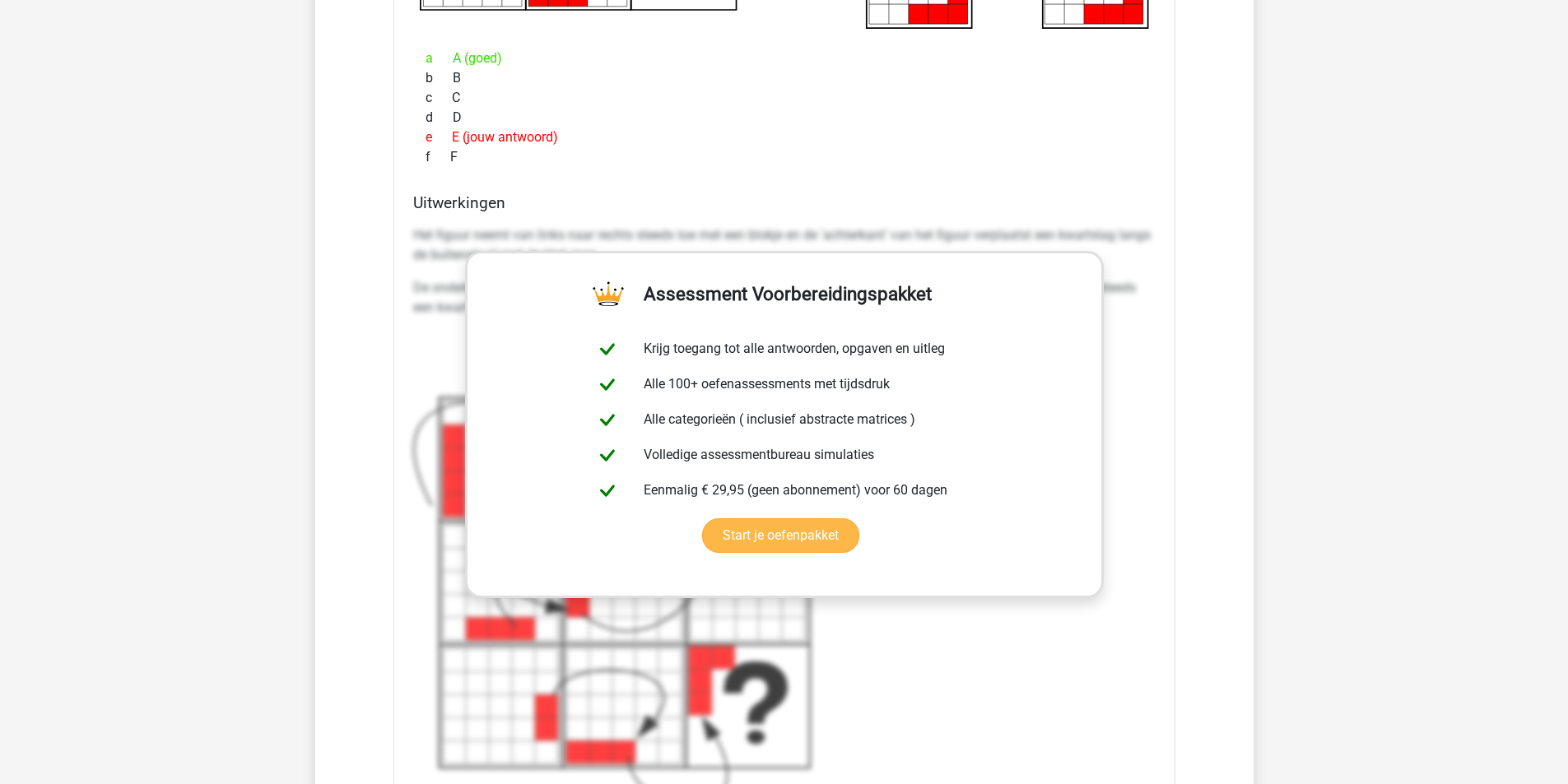
scroll to position [1728, 0]
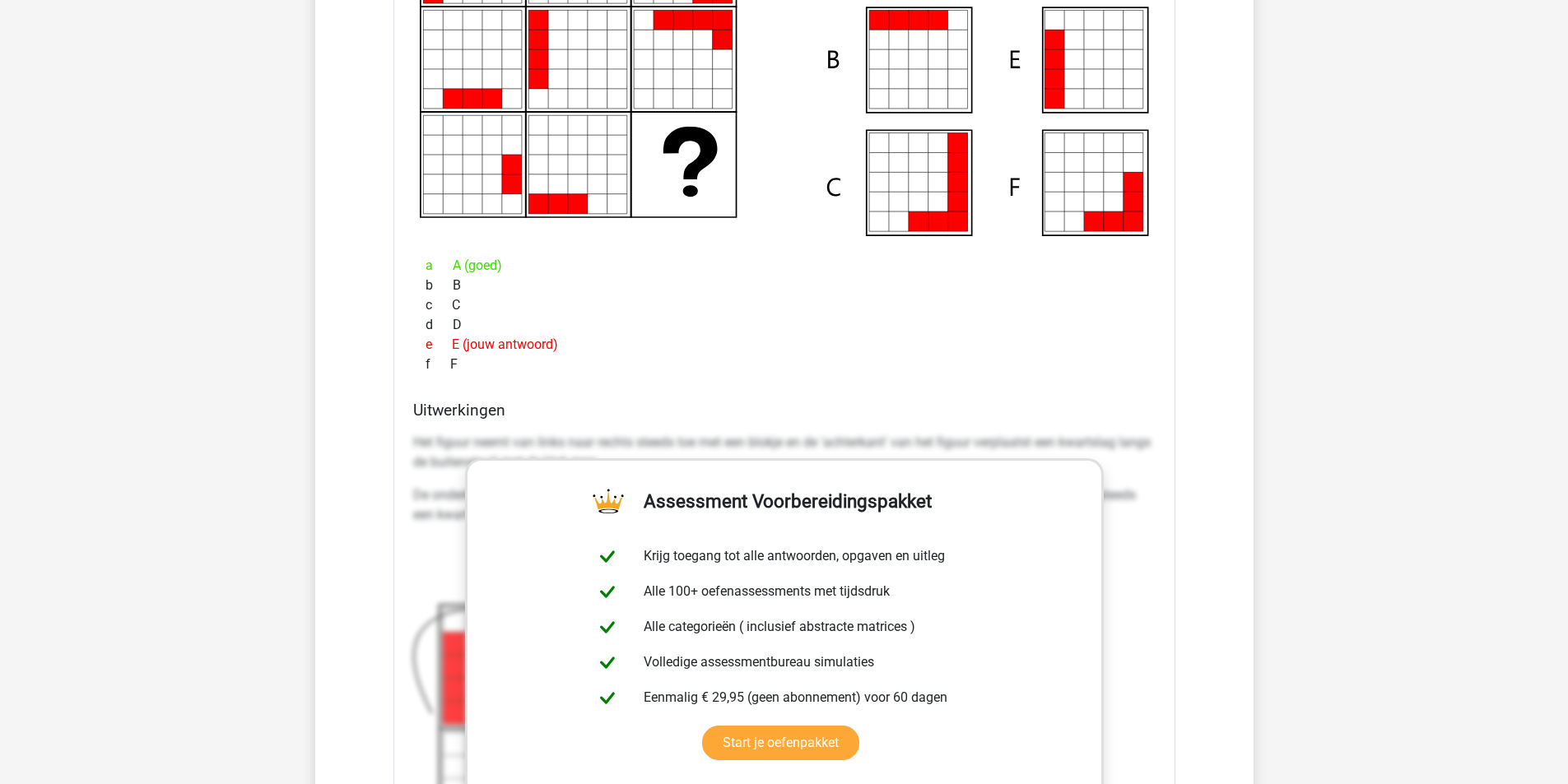
click at [624, 378] on div "a A (goed) b B c C d D e E (jouw antwoord) f F" at bounding box center [784, 315] width 742 height 132
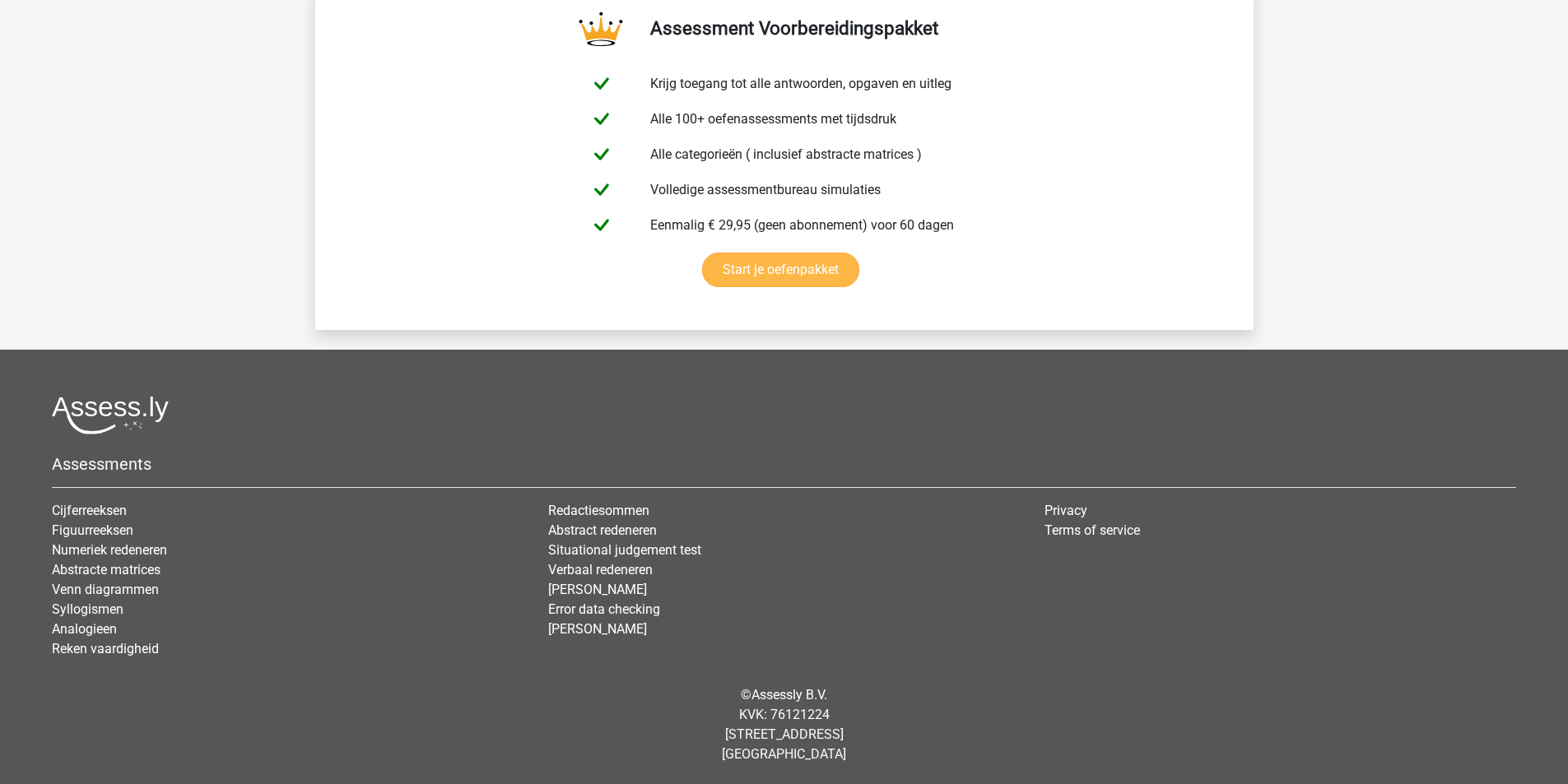
scroll to position [4133, 0]
